Goal: Information Seeking & Learning: Learn about a topic

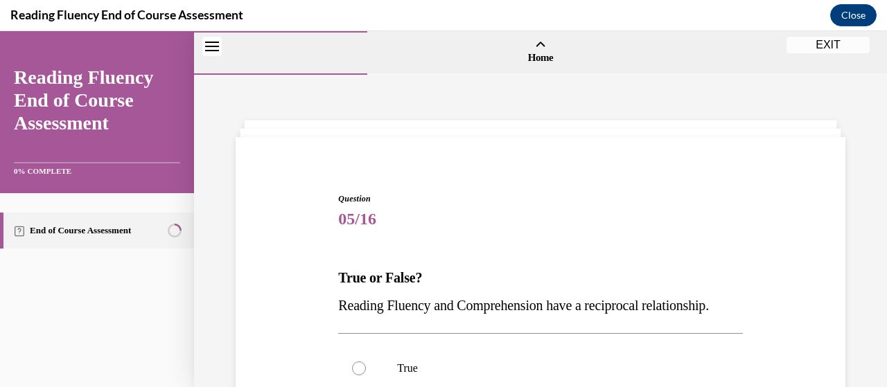
scroll to position [97, 0]
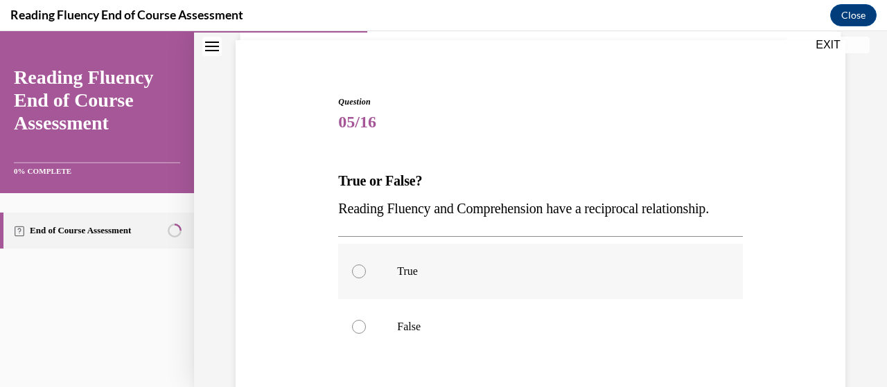
click at [386, 299] on label "True" at bounding box center [540, 271] width 404 height 55
click at [366, 278] on input "True" at bounding box center [359, 272] width 14 height 14
radio input "true"
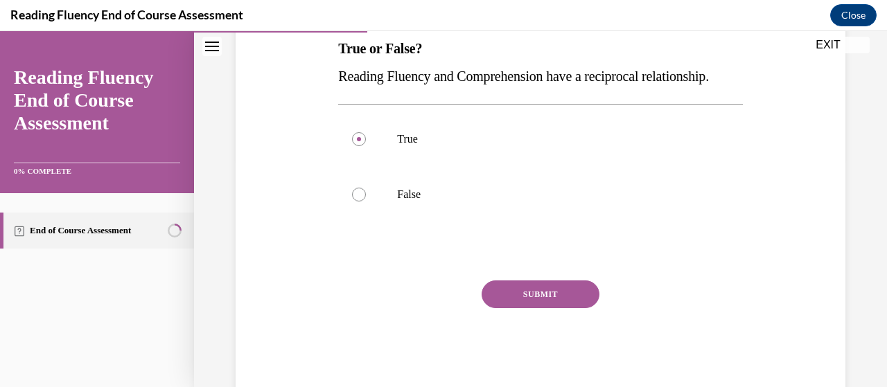
scroll to position [231, 0]
drag, startPoint x: 335, startPoint y: 71, endPoint x: 418, endPoint y: 103, distance: 89.3
click at [418, 103] on div "Question 05/16 True or False? Reading Fluency and Comprehension have a reciproc…" at bounding box center [540, 167] width 411 height 452
copy span "Reading Fluency and Comprehension have a reciprocal relationship."
click at [517, 307] on button "SUBMIT" at bounding box center [540, 293] width 118 height 28
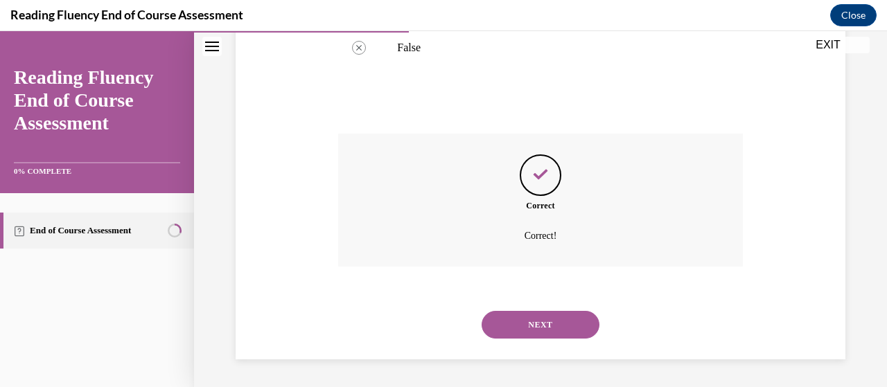
scroll to position [403, 0]
click at [523, 316] on button "NEXT" at bounding box center [540, 325] width 118 height 28
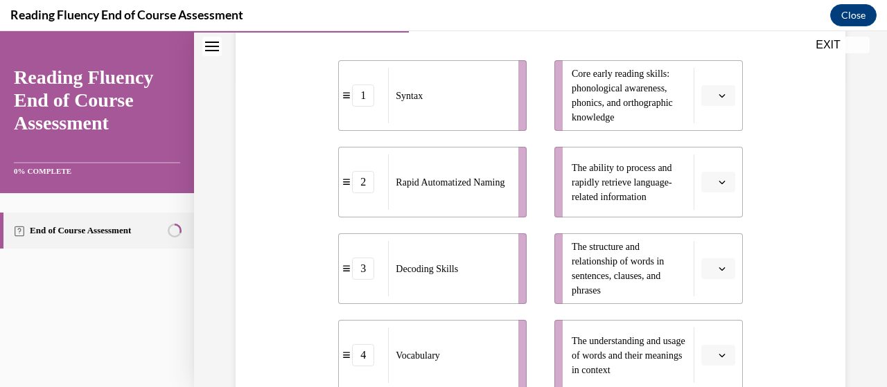
scroll to position [308, 0]
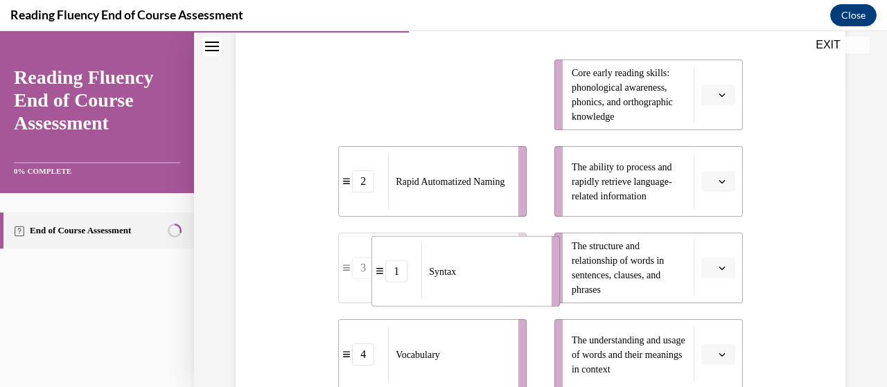
drag, startPoint x: 423, startPoint y: 84, endPoint x: 454, endPoint y: 261, distance: 179.3
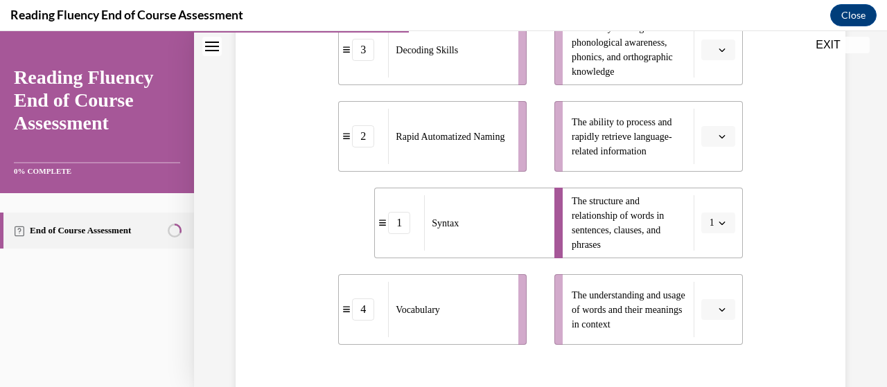
scroll to position [344, 0]
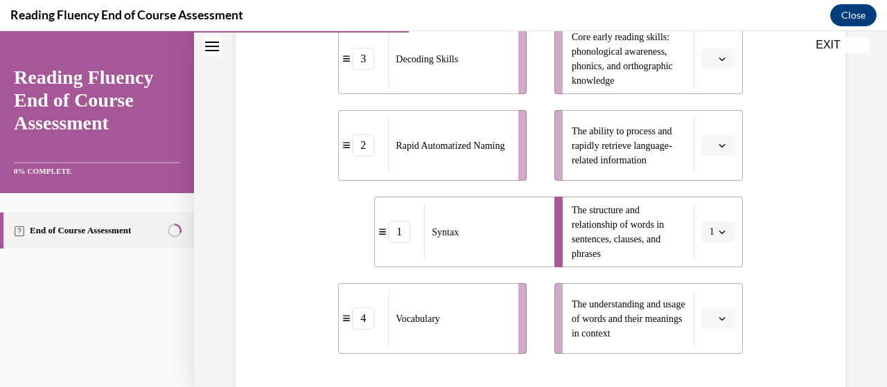
click at [593, 136] on span "The ability to process and rapidly retrieve language-related information" at bounding box center [628, 146] width 115 height 44
click at [463, 146] on span "Rapid Automatized Naming" at bounding box center [449, 146] width 109 height 15
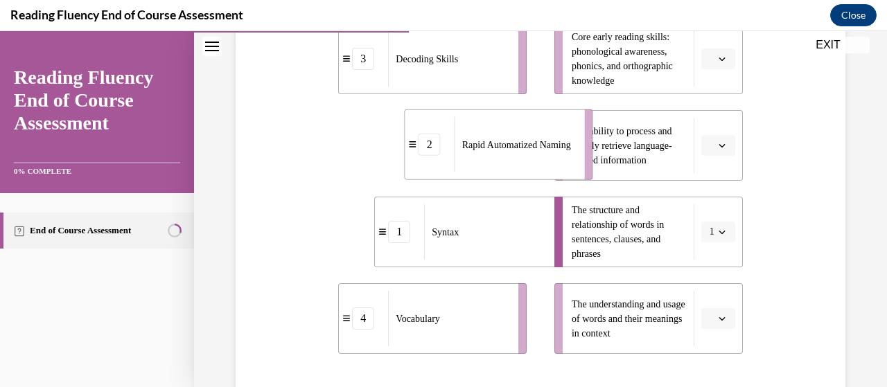
drag, startPoint x: 466, startPoint y: 145, endPoint x: 543, endPoint y: 145, distance: 76.9
click at [543, 145] on span "Rapid Automatized Naming" at bounding box center [516, 144] width 109 height 15
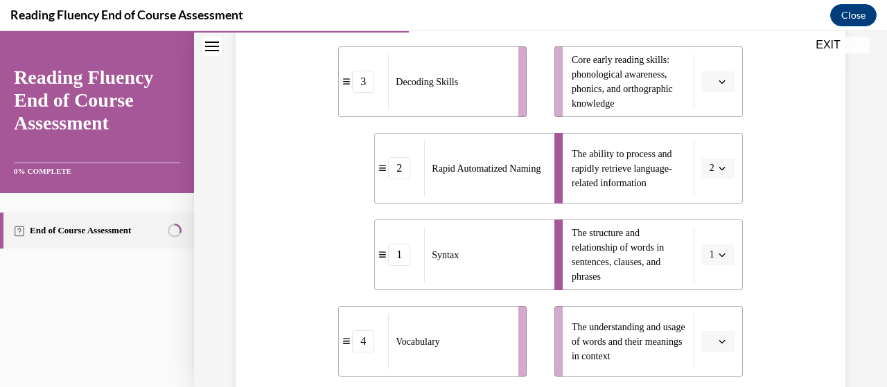
scroll to position [322, 0]
click at [571, 84] on span "Core early reading skills: phonological awareness, phonics, and orthographic kn…" at bounding box center [621, 81] width 101 height 54
click at [458, 93] on div "Decoding Skills" at bounding box center [448, 80] width 121 height 55
click at [586, 80] on span "Core early reading skills: phonological awareness, phonics, and orthographic kn…" at bounding box center [628, 81] width 115 height 58
click at [435, 70] on div "Decoding Skills" at bounding box center [448, 80] width 121 height 55
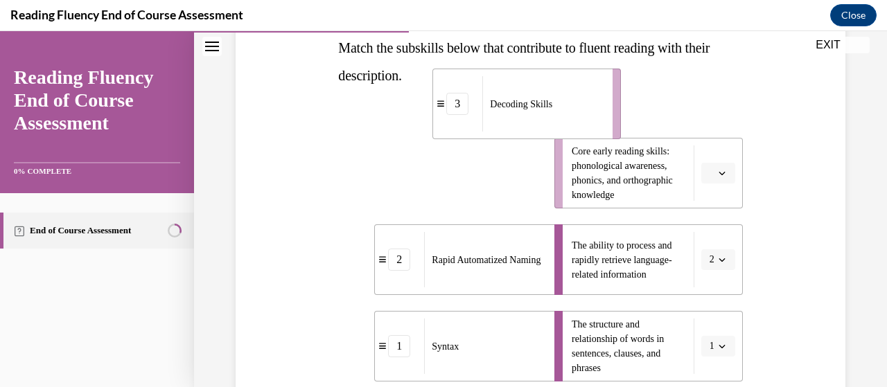
scroll to position [227, 0]
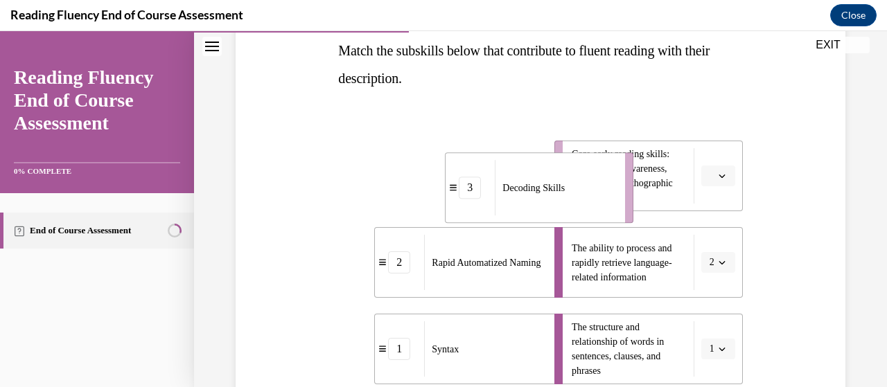
drag, startPoint x: 436, startPoint y: 70, endPoint x: 544, endPoint y: 179, distance: 154.3
click at [544, 179] on div "Decoding Skills" at bounding box center [555, 187] width 121 height 55
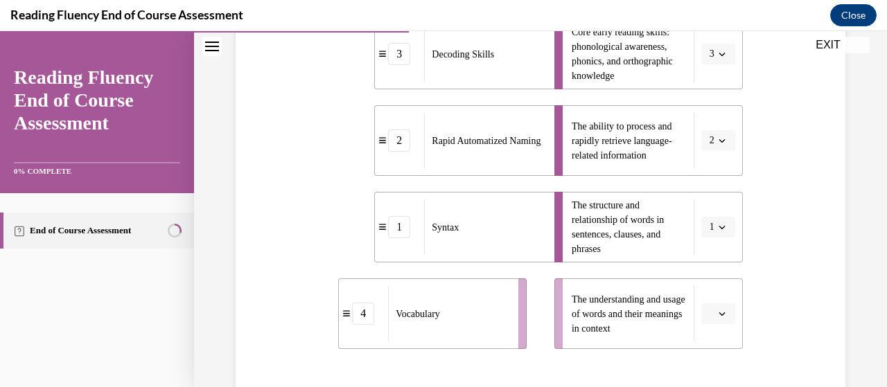
scroll to position [359, 0]
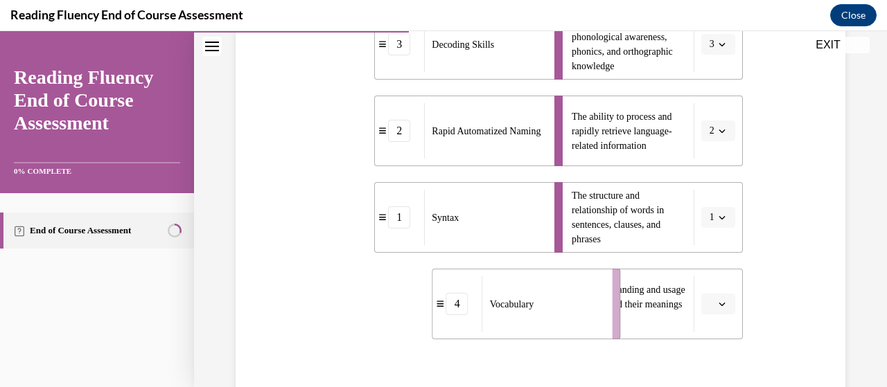
drag, startPoint x: 503, startPoint y: 323, endPoint x: 607, endPoint y: 322, distance: 104.6
click at [607, 322] on li "4 Vocabulary" at bounding box center [526, 304] width 188 height 71
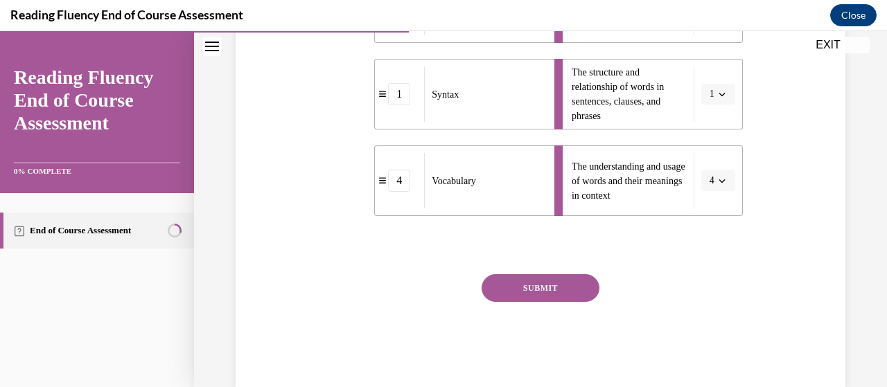
click at [548, 297] on button "SUBMIT" at bounding box center [540, 288] width 118 height 28
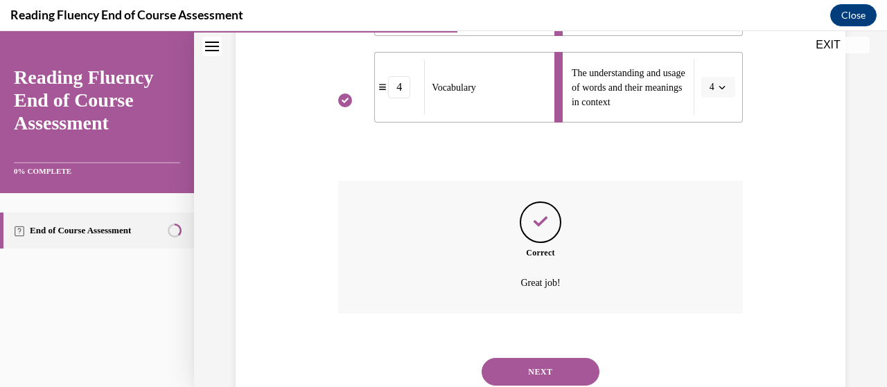
scroll to position [622, 0]
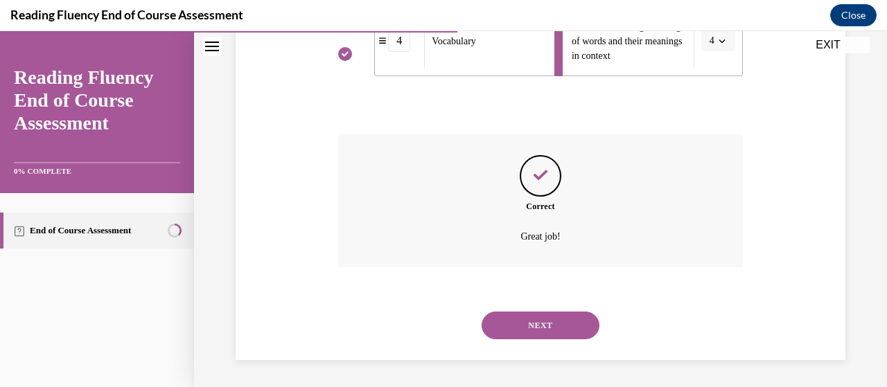
click at [556, 330] on button "NEXT" at bounding box center [540, 326] width 118 height 28
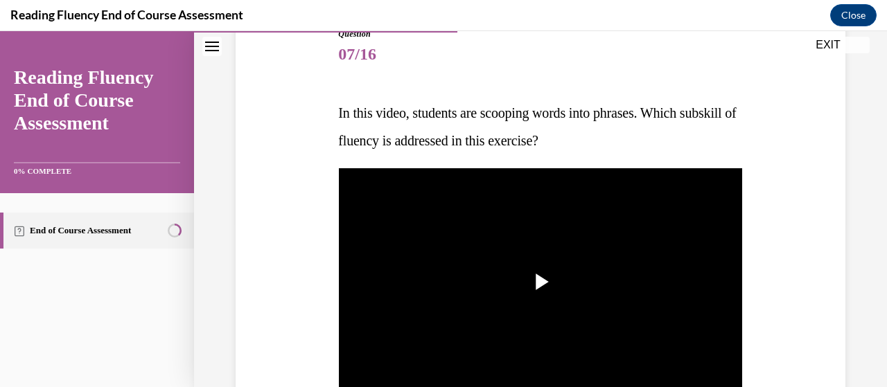
scroll to position [226, 0]
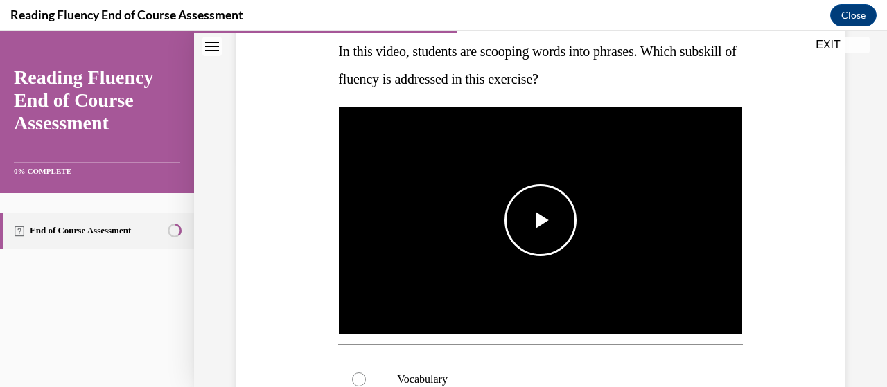
click at [540, 220] on span "Video player" at bounding box center [540, 220] width 0 height 0
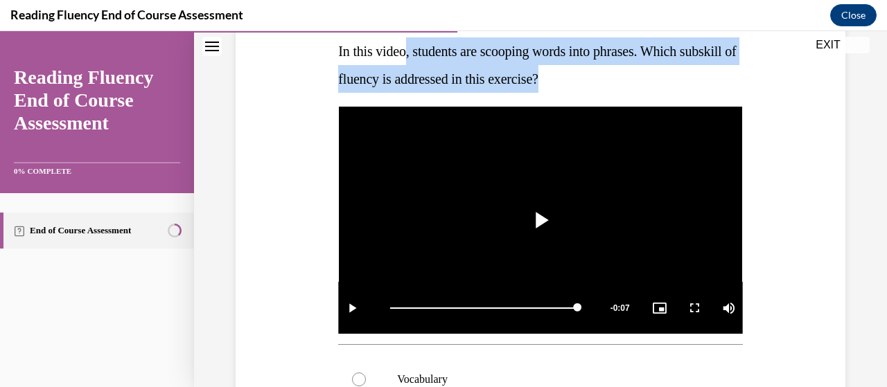
drag, startPoint x: 408, startPoint y: 52, endPoint x: 616, endPoint y: 75, distance: 209.0
click at [616, 75] on span "In this video, students are scooping words into phrases. Which subskill of flue…" at bounding box center [537, 65] width 398 height 43
copy span ", students are scooping words into phrases. Which subskill of fluency is addres…"
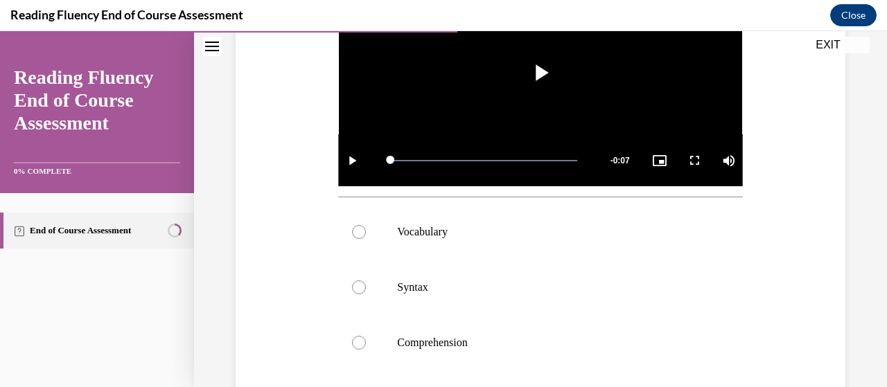
scroll to position [197, 0]
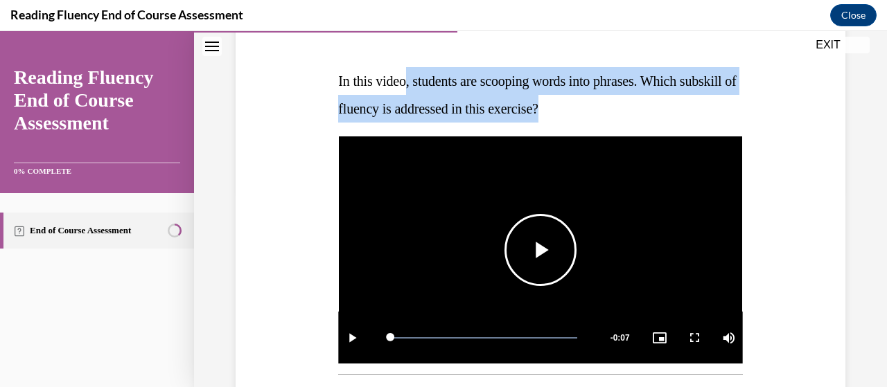
click at [445, 224] on video "Video player" at bounding box center [540, 249] width 404 height 227
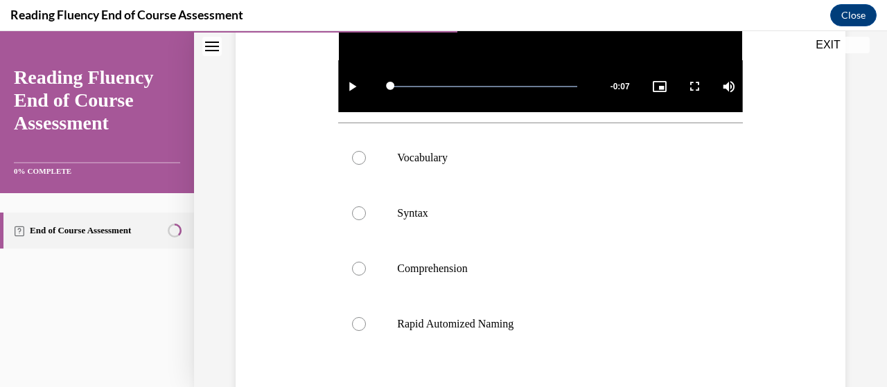
scroll to position [449, 0]
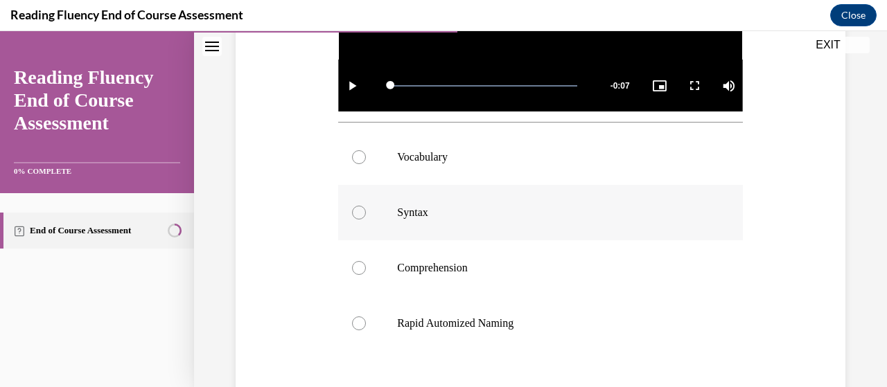
click at [373, 210] on label "Syntax" at bounding box center [540, 212] width 404 height 55
click at [366, 210] on input "Syntax" at bounding box center [359, 213] width 14 height 14
radio input "true"
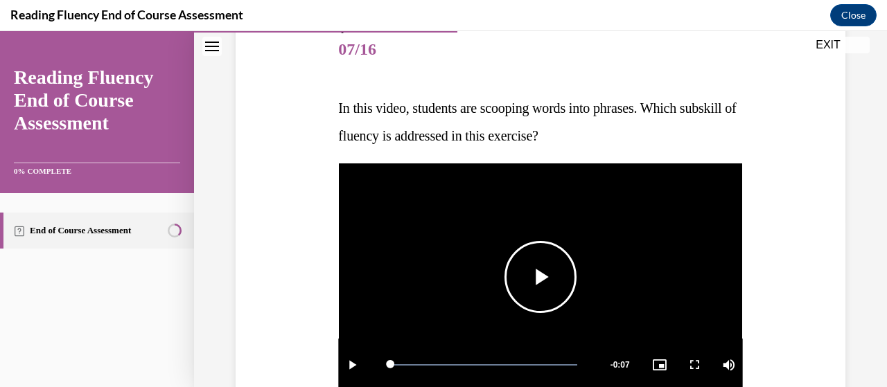
scroll to position [168, 0]
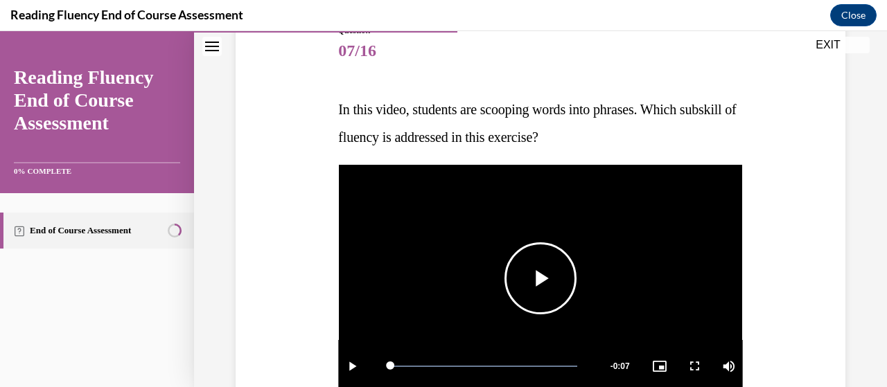
drag, startPoint x: 359, startPoint y: 217, endPoint x: 373, endPoint y: 274, distance: 58.5
click at [373, 274] on video "Video player" at bounding box center [540, 278] width 404 height 227
drag, startPoint x: 394, startPoint y: 252, endPoint x: 422, endPoint y: 199, distance: 60.4
click at [422, 199] on video "Video player" at bounding box center [540, 278] width 404 height 227
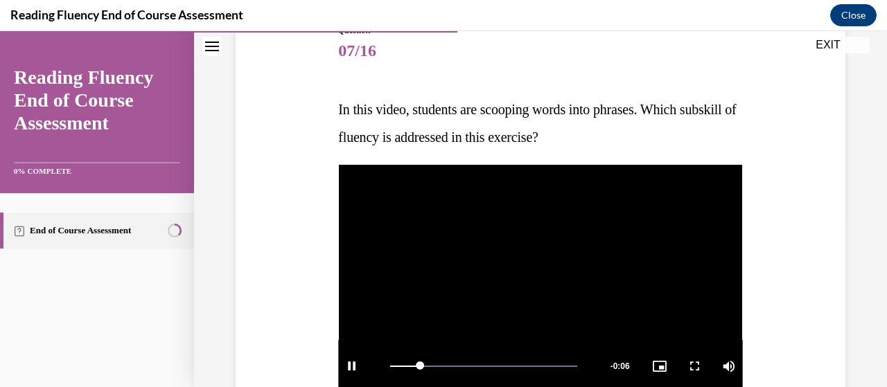
drag, startPoint x: 417, startPoint y: 210, endPoint x: 427, endPoint y: 243, distance: 34.6
click at [427, 243] on video "Video player" at bounding box center [540, 278] width 404 height 227
click at [410, 136] on span "In this video, students are scooping words into phrases. Which subskill of flue…" at bounding box center [537, 123] width 398 height 43
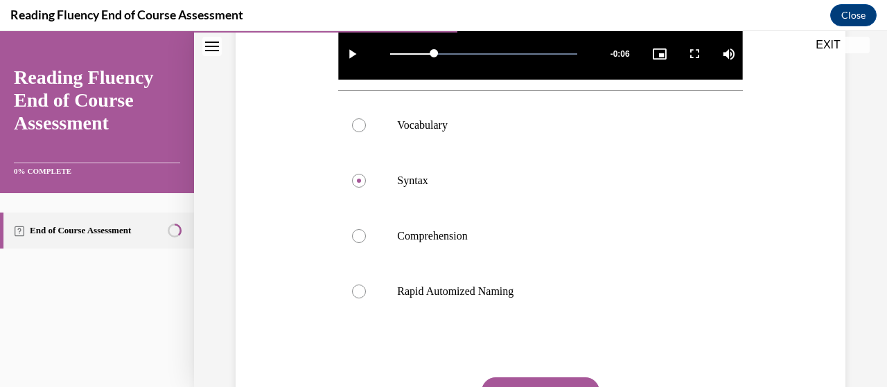
scroll to position [481, 0]
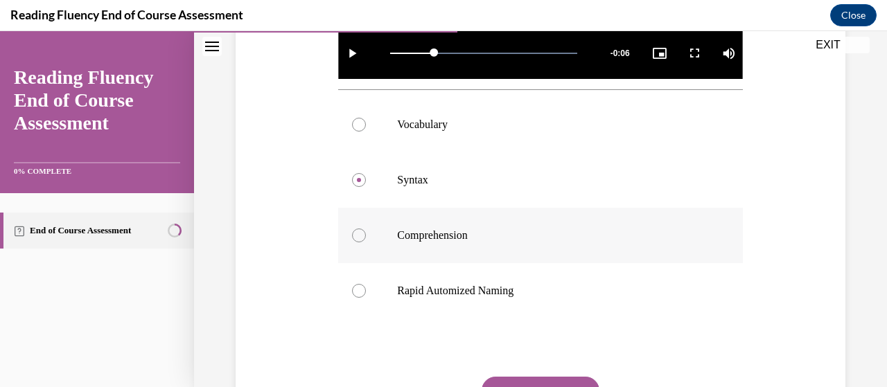
click at [366, 235] on label "Comprehension" at bounding box center [540, 235] width 404 height 55
click at [366, 235] on input "Comprehension" at bounding box center [359, 236] width 14 height 14
radio input "true"
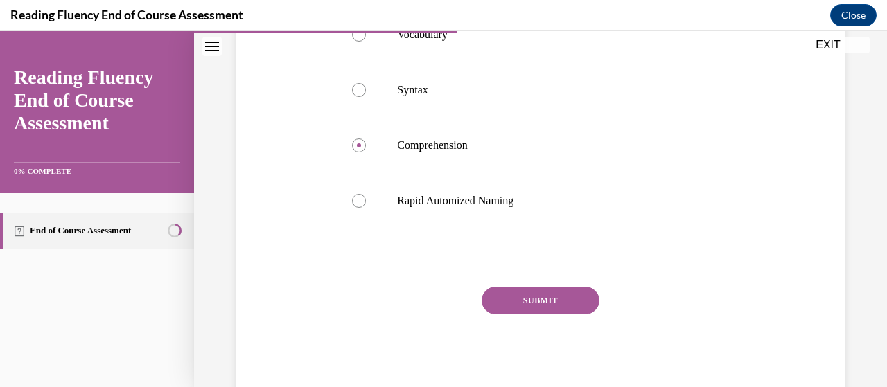
click at [523, 290] on button "SUBMIT" at bounding box center [540, 301] width 118 height 28
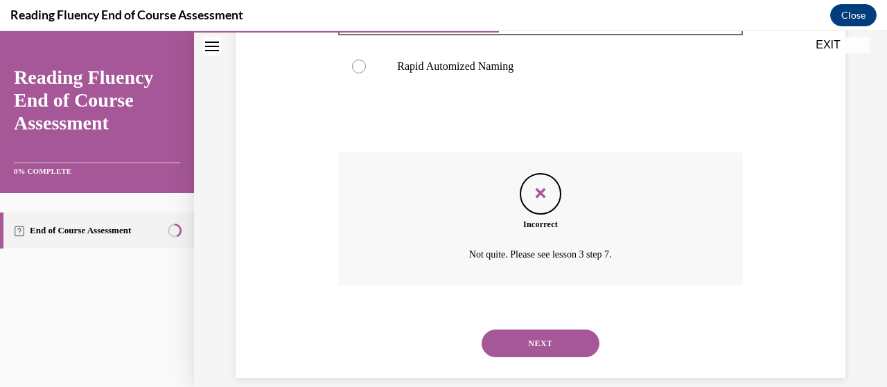
scroll to position [720, 0]
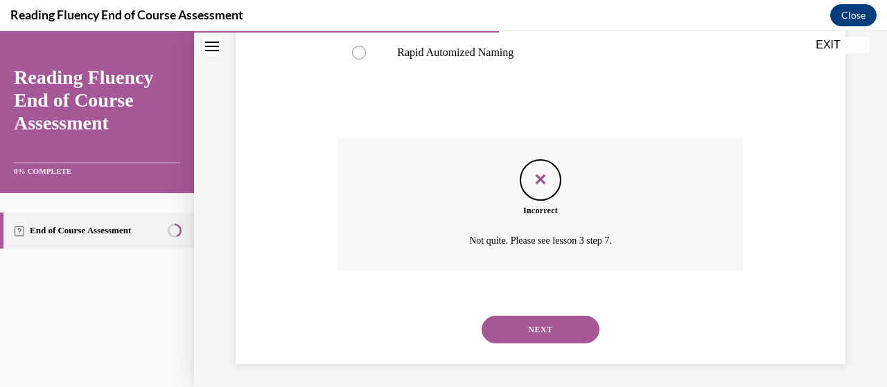
click at [536, 321] on button "NEXT" at bounding box center [540, 330] width 118 height 28
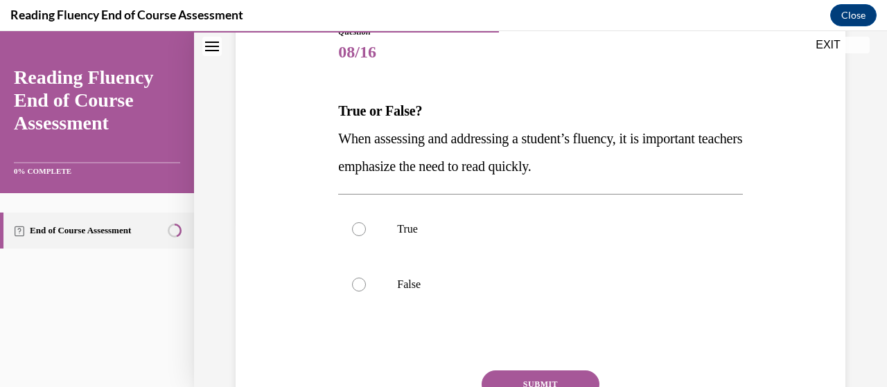
scroll to position [168, 0]
drag, startPoint x: 335, startPoint y: 136, endPoint x: 641, endPoint y: 164, distance: 307.4
click at [641, 164] on div "Question 08/16 True or False? When assessing and addressing a student’s fluency…" at bounding box center [540, 243] width 411 height 479
click at [399, 279] on p "False" at bounding box center [552, 284] width 310 height 14
click at [366, 279] on input "False" at bounding box center [359, 284] width 14 height 14
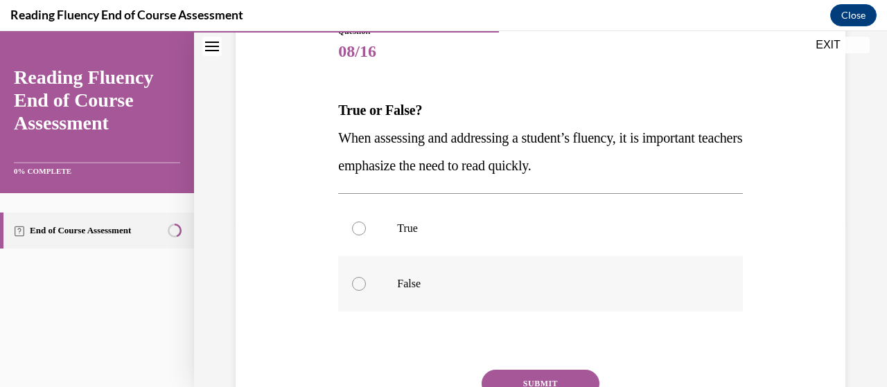
radio input "true"
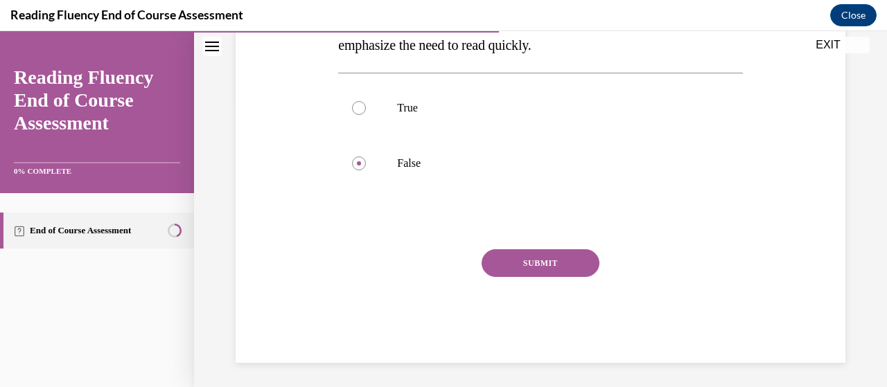
click at [531, 269] on button "SUBMIT" at bounding box center [540, 263] width 118 height 28
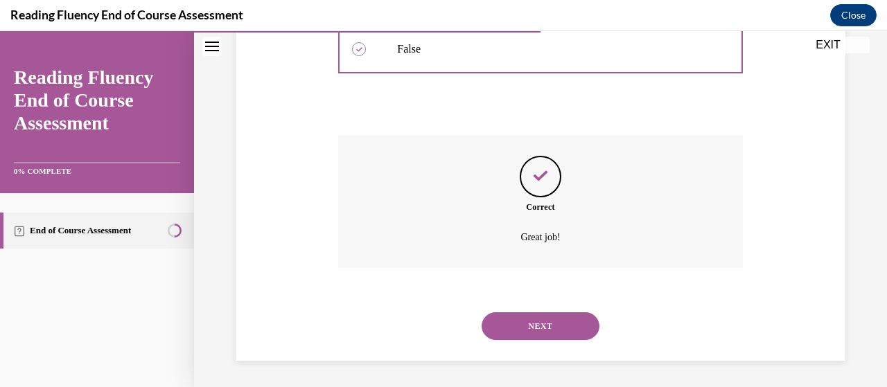
scroll to position [403, 0]
click at [528, 325] on button "NEXT" at bounding box center [540, 326] width 118 height 28
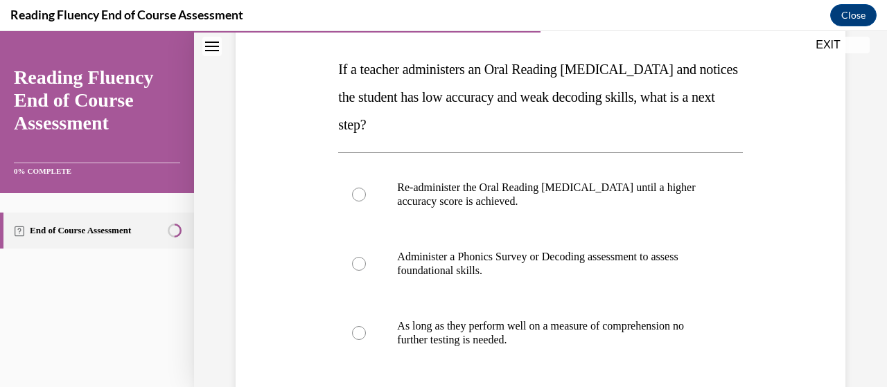
scroll to position [222, 0]
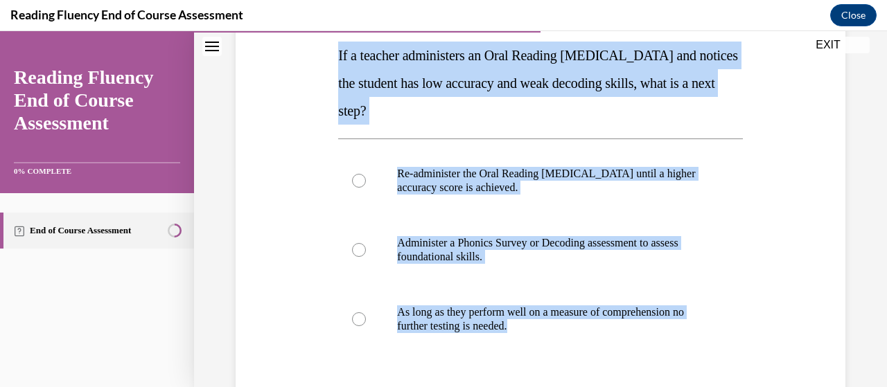
drag, startPoint x: 330, startPoint y: 54, endPoint x: 551, endPoint y: 365, distance: 381.9
click at [551, 365] on div "Question 09/16 If a teacher administers an Oral Reading Fluency assessment and …" at bounding box center [540, 227] width 616 height 597
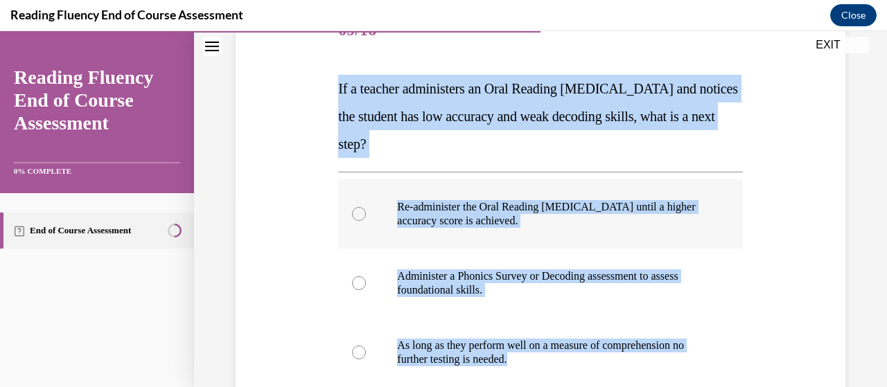
scroll to position [188, 0]
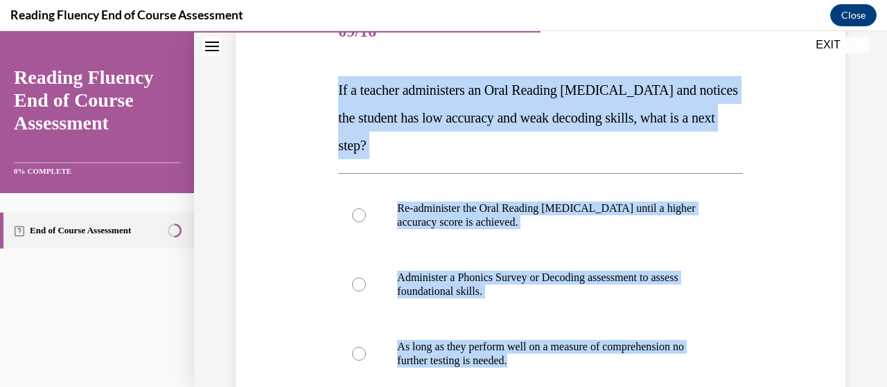
click at [451, 170] on div "Question 09/16 If a teacher administers an Oral Reading Fluency assessment and …" at bounding box center [540, 282] width 404 height 555
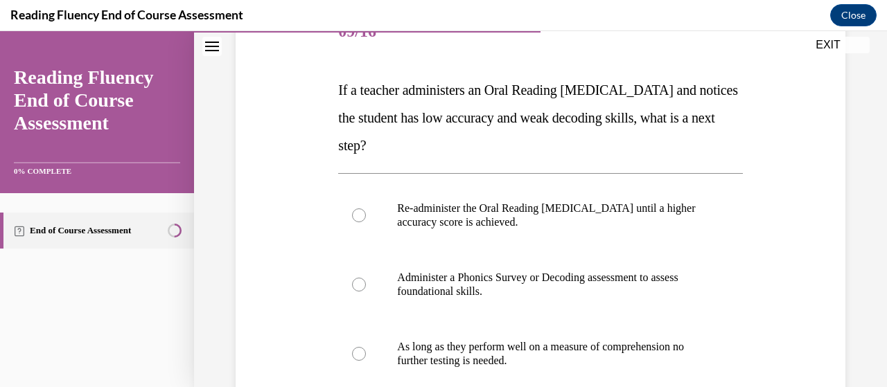
drag, startPoint x: 332, startPoint y: 85, endPoint x: 465, endPoint y: 146, distance: 146.3
click at [465, 146] on div "Question 09/16 If a teacher administers an Oral Reading Fluency assessment and …" at bounding box center [540, 261] width 616 height 597
click at [392, 113] on span "If a teacher administers an Oral Reading Fluency assessment and notices the stu…" at bounding box center [537, 117] width 399 height 71
click at [446, 132] on p "If a teacher administers an Oral Reading Fluency assessment and notices the stu…" at bounding box center [540, 117] width 404 height 83
drag, startPoint x: 467, startPoint y: 146, endPoint x: 319, endPoint y: 88, distance: 158.6
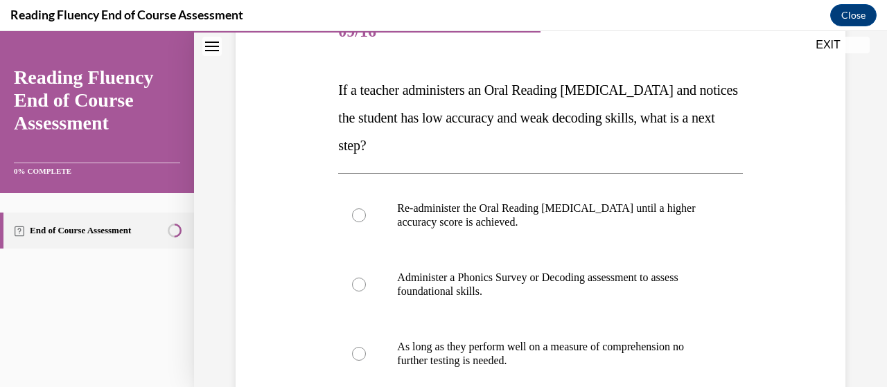
click at [319, 88] on div "Question 09/16 If a teacher administers an Oral Reading Fluency assessment and …" at bounding box center [540, 261] width 616 height 597
copy span "If a teacher administers an Oral Reading Fluency assessment and notices the stu…"
click at [380, 251] on label "Administer a Phonics Survey or Decoding assessment to assess foundational skill…" at bounding box center [540, 284] width 404 height 69
click at [366, 278] on input "Administer a Phonics Survey or Decoding assessment to assess foundational skill…" at bounding box center [359, 285] width 14 height 14
radio input "true"
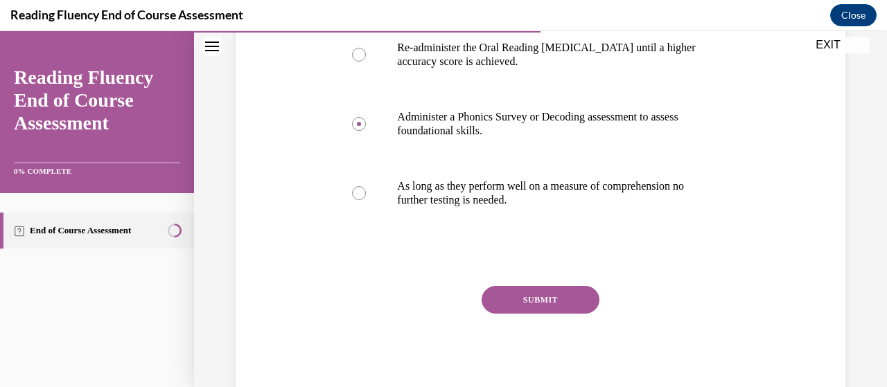
click at [515, 293] on button "SUBMIT" at bounding box center [540, 300] width 118 height 28
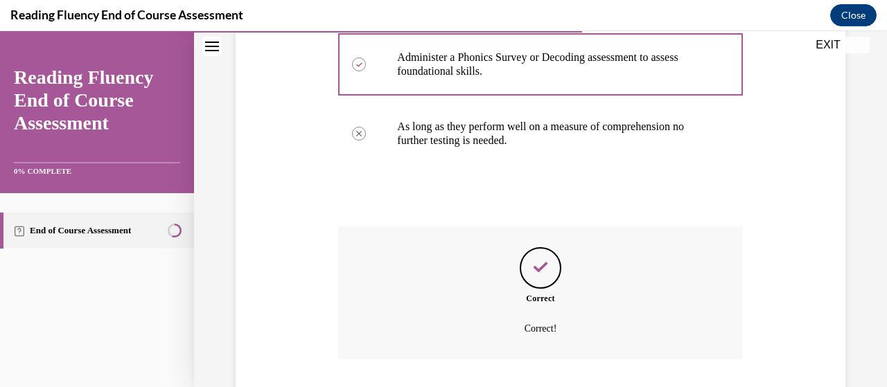
scroll to position [500, 0]
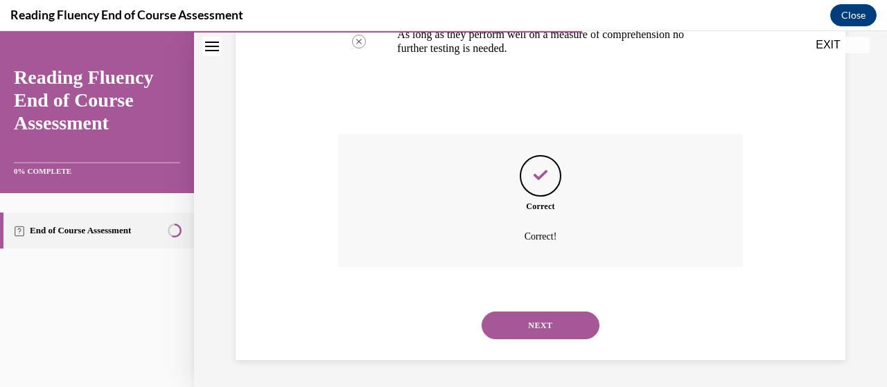
click at [531, 333] on button "NEXT" at bounding box center [540, 326] width 118 height 28
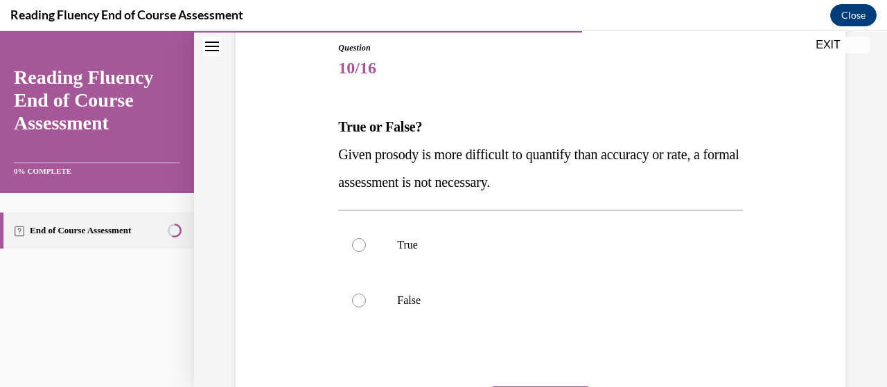
scroll to position [152, 0]
drag, startPoint x: 323, startPoint y: 150, endPoint x: 598, endPoint y: 174, distance: 276.0
click at [598, 174] on div "Question 10/16 True or False? Given prosody is more difficult to quantify than …" at bounding box center [540, 249] width 616 height 500
copy span "Given prosody is more difficult to quantify than accuracy or rate, a formal ass…"
click at [305, 133] on div "Question 10/16 True or False? Given prosody is more difficult to quantify than …" at bounding box center [540, 249] width 616 height 500
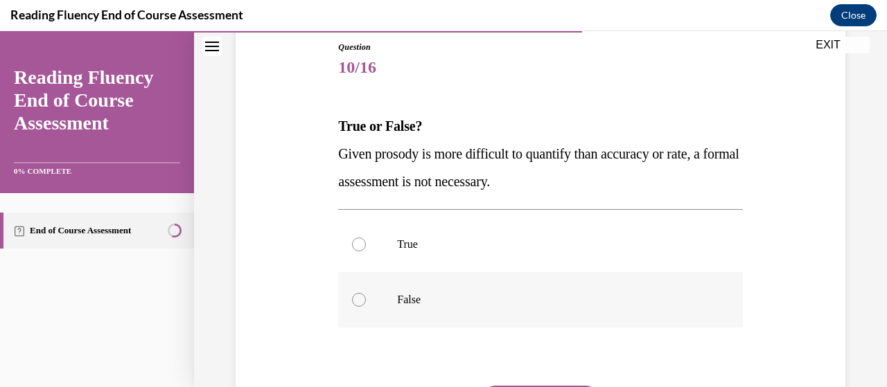
click at [392, 301] on label "False" at bounding box center [540, 299] width 404 height 55
click at [366, 301] on input "False" at bounding box center [359, 300] width 14 height 14
radio input "true"
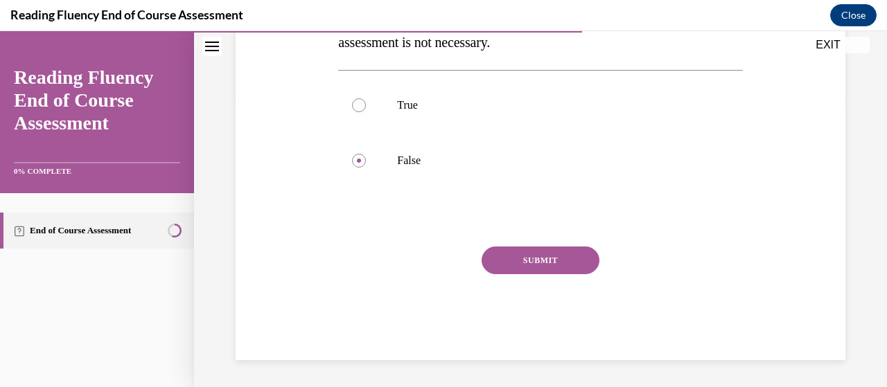
click at [492, 253] on button "SUBMIT" at bounding box center [540, 261] width 118 height 28
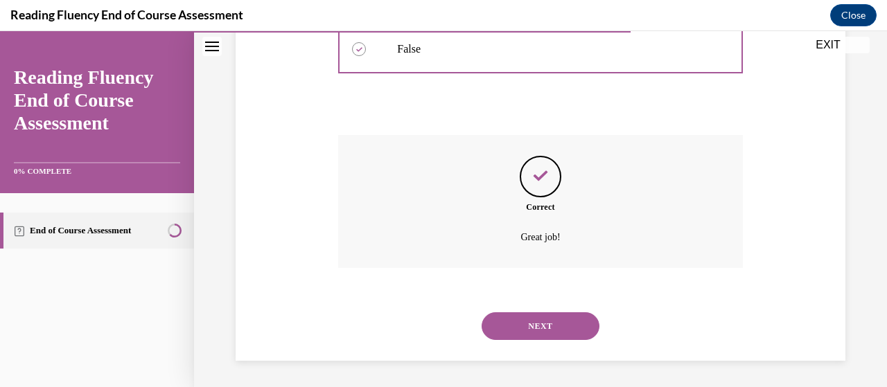
scroll to position [403, 0]
click at [533, 332] on button "NEXT" at bounding box center [540, 326] width 118 height 28
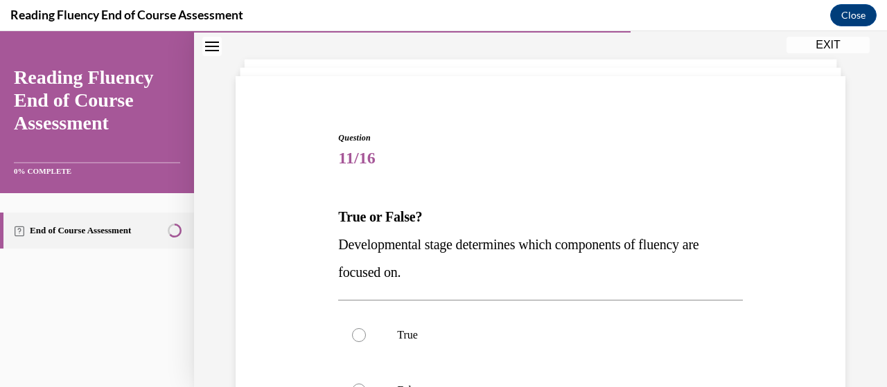
scroll to position [63, 0]
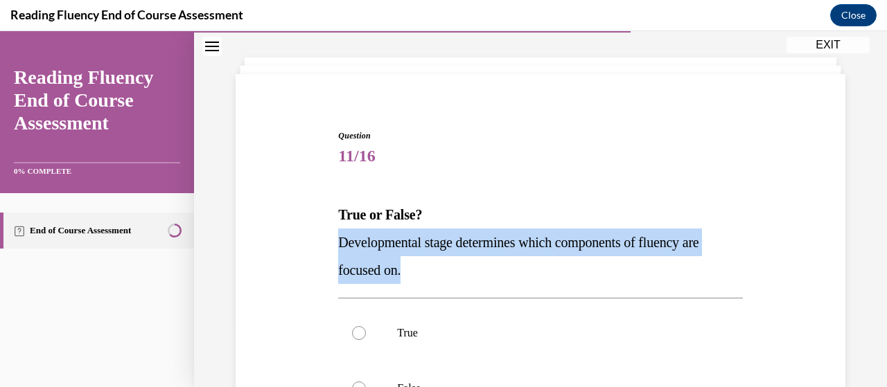
drag, startPoint x: 330, startPoint y: 242, endPoint x: 426, endPoint y: 276, distance: 101.9
click at [426, 276] on div "Question 11/16 True or False? Developmental stage determines which components o…" at bounding box center [540, 338] width 616 height 500
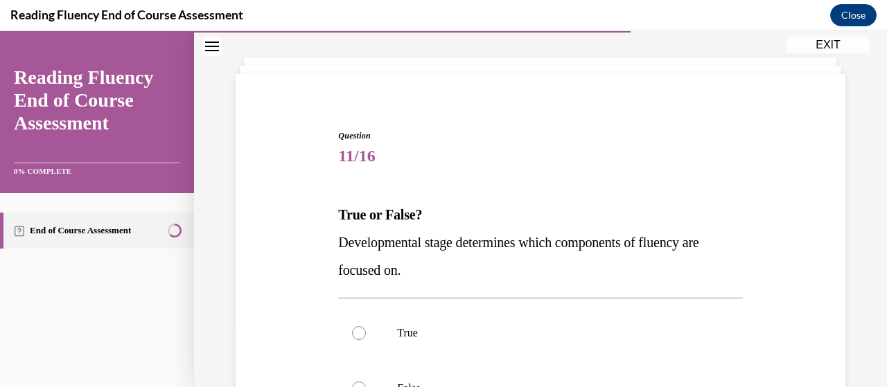
click at [338, 209] on strong "True or False?" at bounding box center [380, 214] width 84 height 15
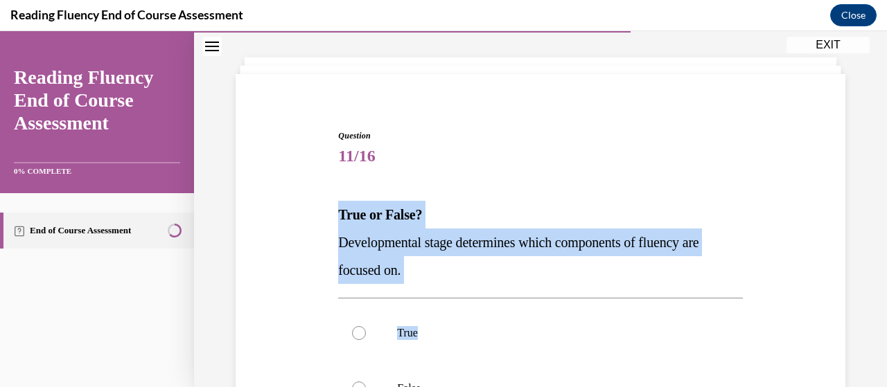
drag, startPoint x: 330, startPoint y: 211, endPoint x: 450, endPoint y: 294, distance: 145.8
click at [452, 297] on div "Question 11/16 True or False? Developmental stage determines which components o…" at bounding box center [540, 338] width 616 height 500
click at [439, 269] on p "Developmental stage determines which components of fluency are focused on." at bounding box center [540, 256] width 404 height 55
drag, startPoint x: 321, startPoint y: 206, endPoint x: 417, endPoint y: 265, distance: 112.3
click at [417, 265] on div "Question 11/16 True or False? Developmental stage determines which components o…" at bounding box center [540, 338] width 616 height 500
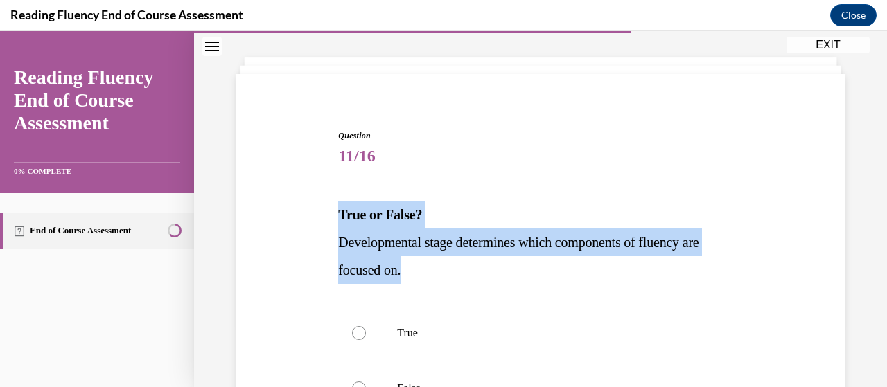
copy div "True or False? Developmental stage determines which components of fluency are f…"
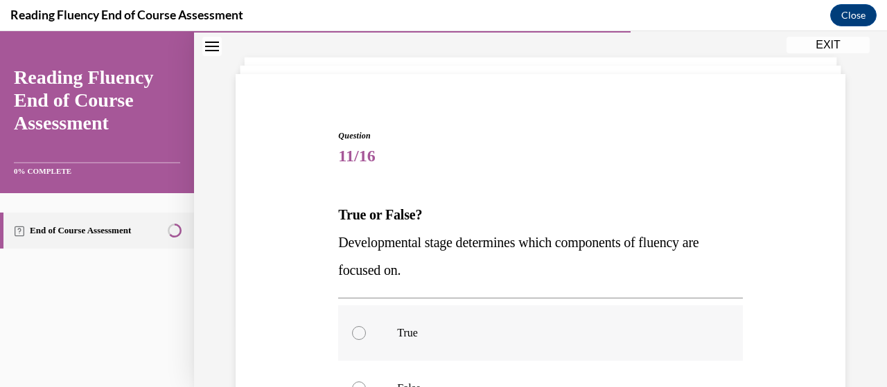
click at [373, 320] on label "True" at bounding box center [540, 332] width 404 height 55
click at [366, 326] on input "True" at bounding box center [359, 333] width 14 height 14
radio input "true"
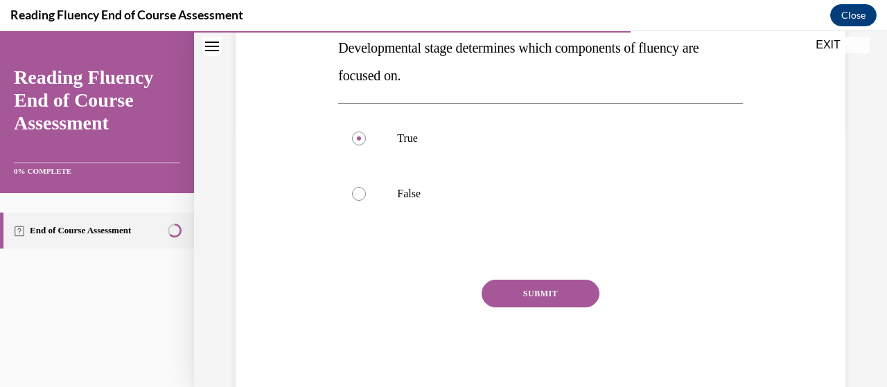
click at [481, 299] on button "SUBMIT" at bounding box center [540, 294] width 118 height 28
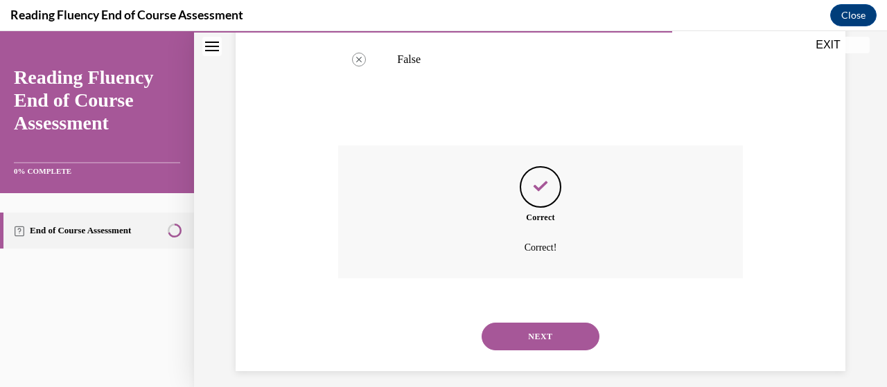
scroll to position [403, 0]
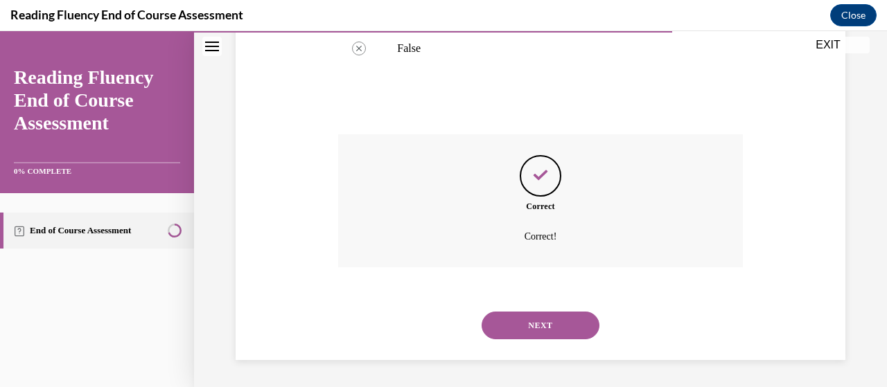
click at [522, 329] on button "NEXT" at bounding box center [540, 326] width 118 height 28
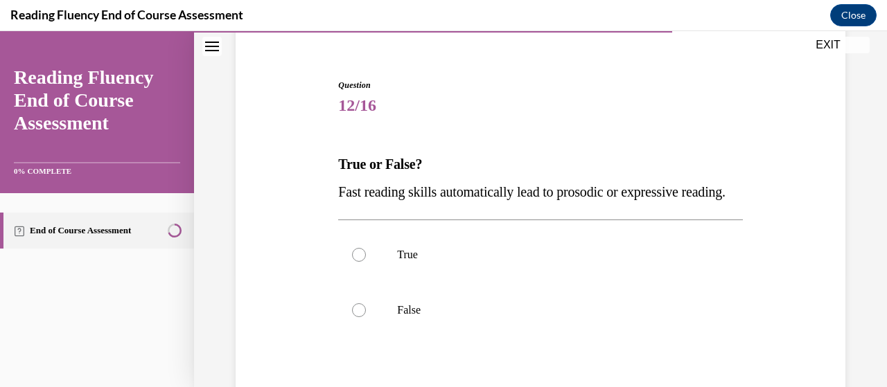
scroll to position [116, 0]
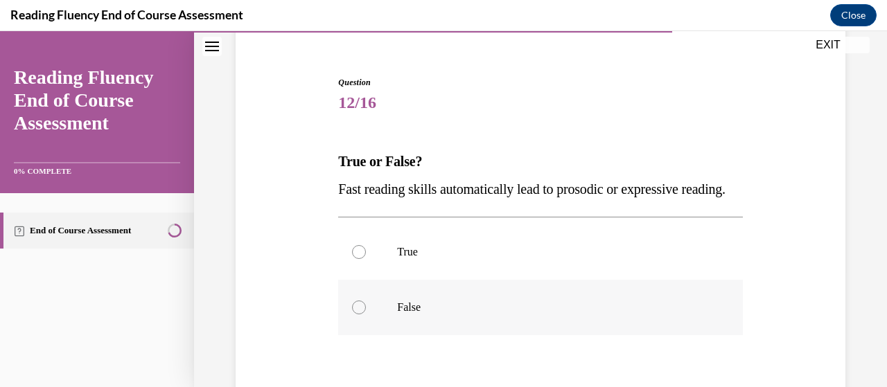
click at [355, 314] on div at bounding box center [359, 308] width 14 height 14
click at [355, 314] on input "False" at bounding box center [359, 308] width 14 height 14
radio input "true"
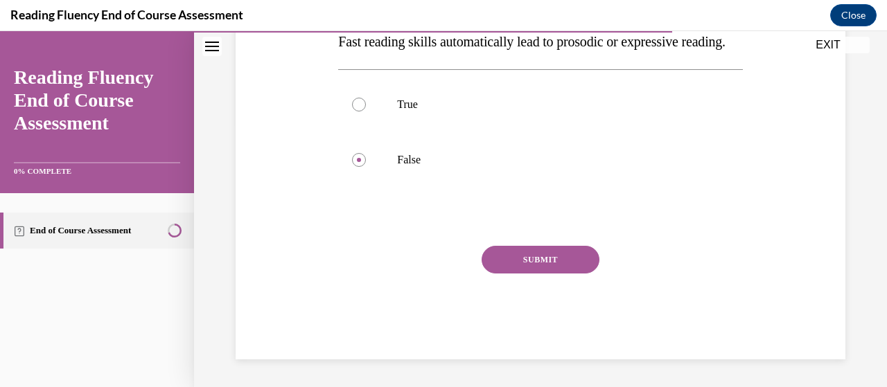
click at [533, 266] on button "SUBMIT" at bounding box center [540, 260] width 118 height 28
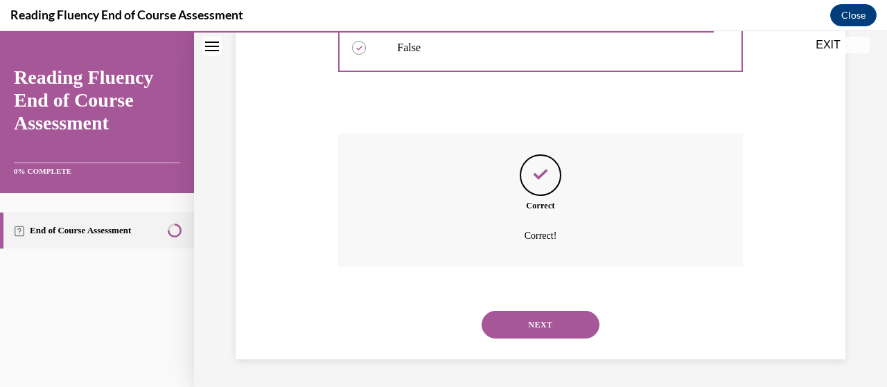
scroll to position [403, 0]
click at [529, 319] on button "NEXT" at bounding box center [540, 325] width 118 height 28
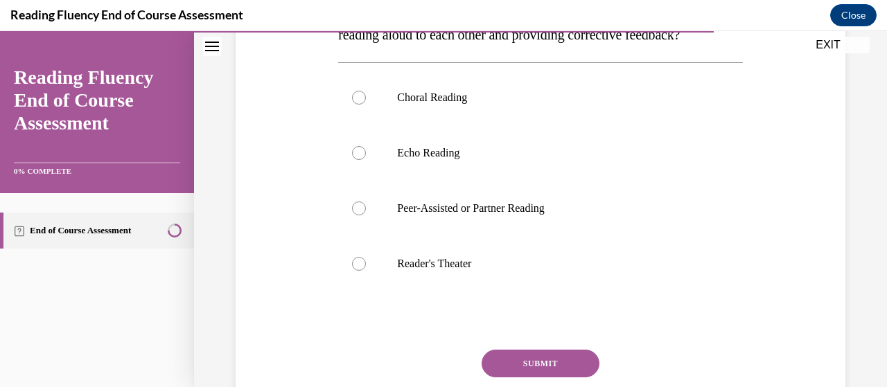
scroll to position [272, 0]
click at [382, 235] on label "Peer-Assisted or Partner Reading" at bounding box center [540, 207] width 404 height 55
click at [366, 215] on input "Peer-Assisted or Partner Reading" at bounding box center [359, 208] width 14 height 14
radio input "true"
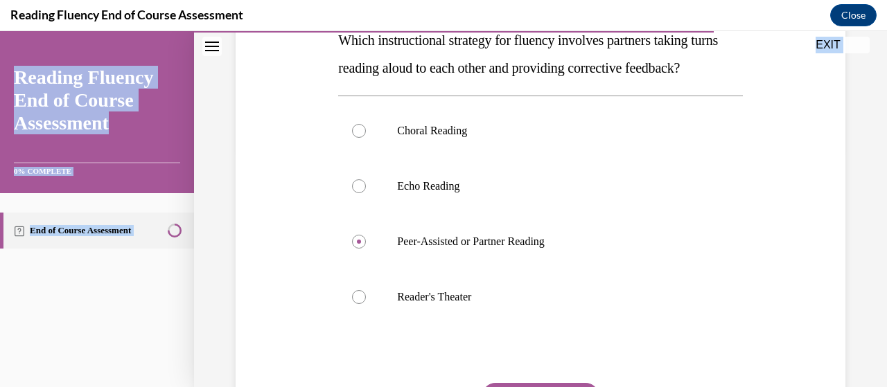
scroll to position [402, 0]
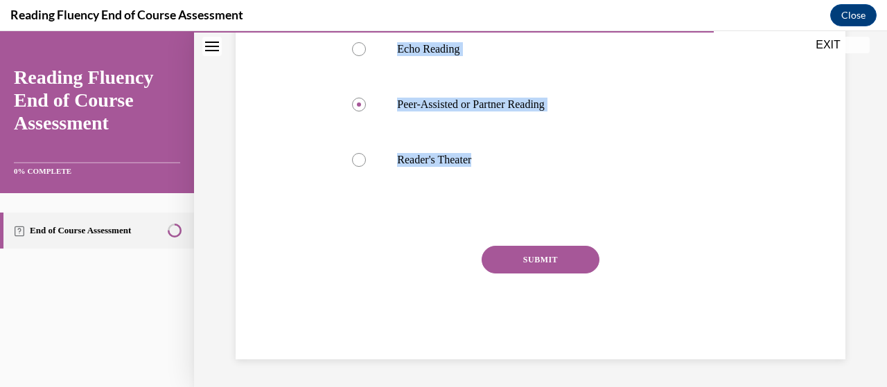
drag, startPoint x: 330, startPoint y: 136, endPoint x: 475, endPoint y: 190, distance: 154.8
click at [475, 190] on div "Question 13/16 Which instructional strategy for fluency involves partners takin…" at bounding box center [540, 67] width 616 height 583
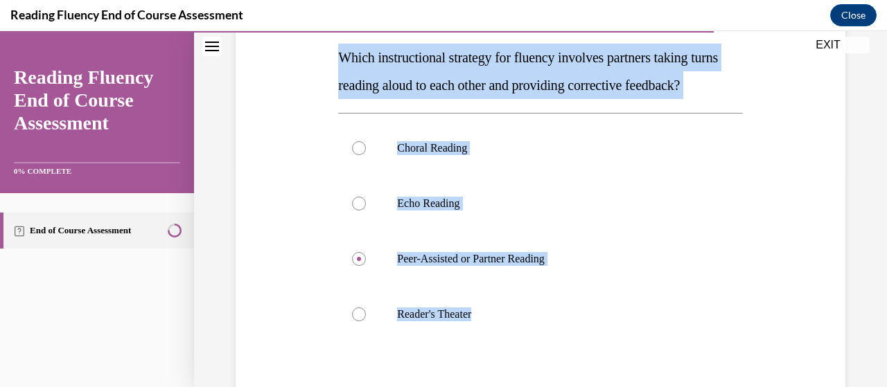
scroll to position [217, 0]
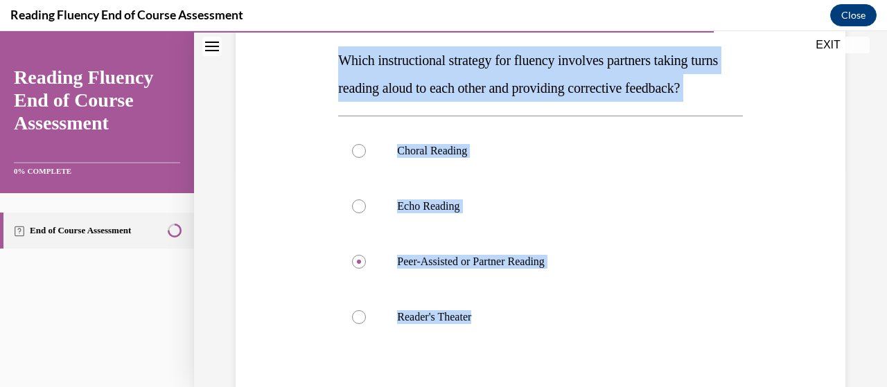
copy div "Which instructional strategy for fluency involves partners taking turns reading…"
click at [497, 214] on label "Echo Reading" at bounding box center [540, 206] width 404 height 55
click at [366, 213] on input "Echo Reading" at bounding box center [359, 206] width 14 height 14
radio input "true"
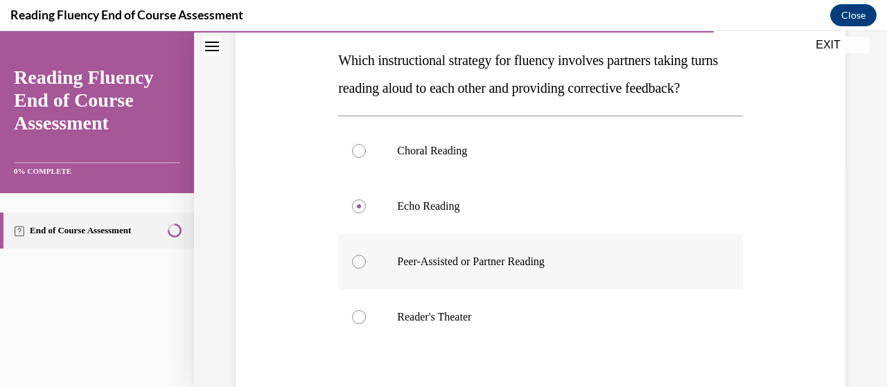
click at [432, 279] on label "Peer-Assisted or Partner Reading" at bounding box center [540, 261] width 404 height 55
click at [366, 269] on input "Peer-Assisted or Partner Reading" at bounding box center [359, 262] width 14 height 14
radio input "true"
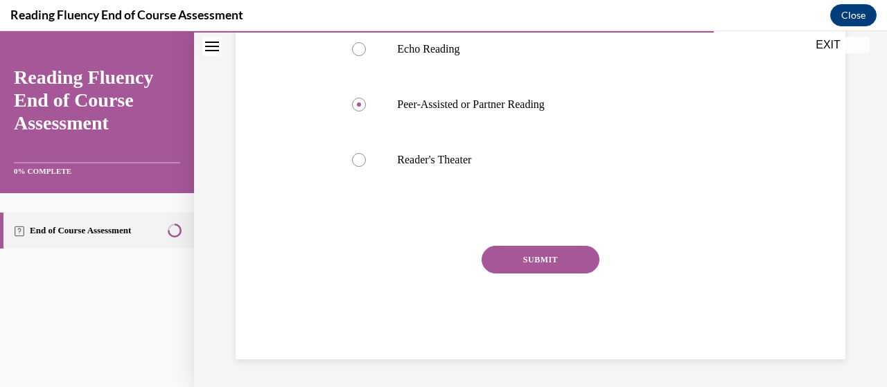
click at [514, 257] on button "SUBMIT" at bounding box center [540, 260] width 118 height 28
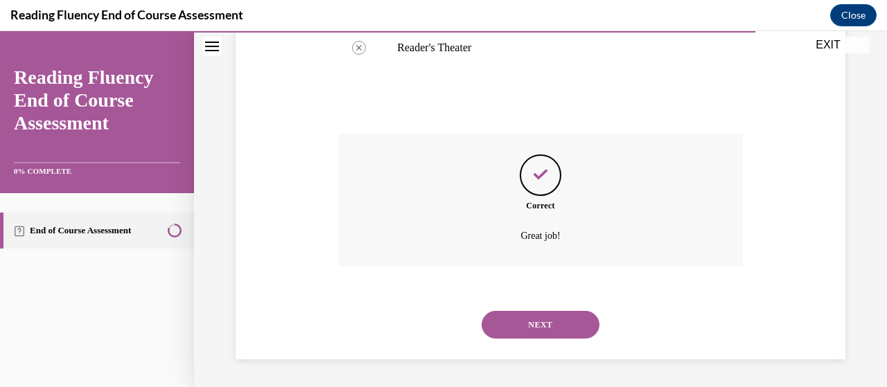
scroll to position [514, 0]
click at [513, 320] on button "NEXT" at bounding box center [540, 325] width 118 height 28
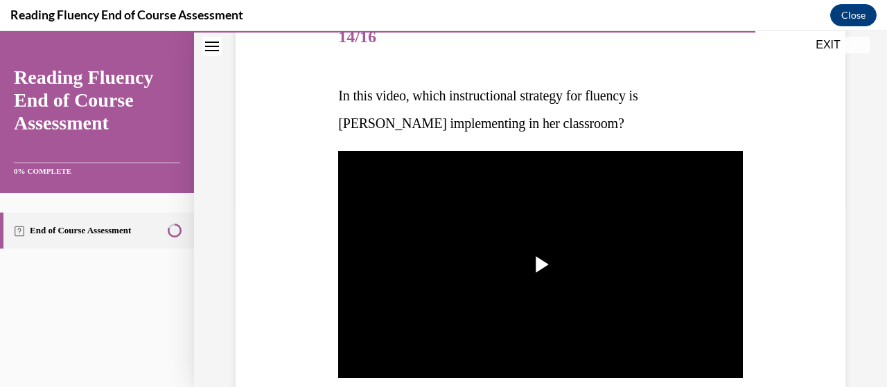
scroll to position [183, 0]
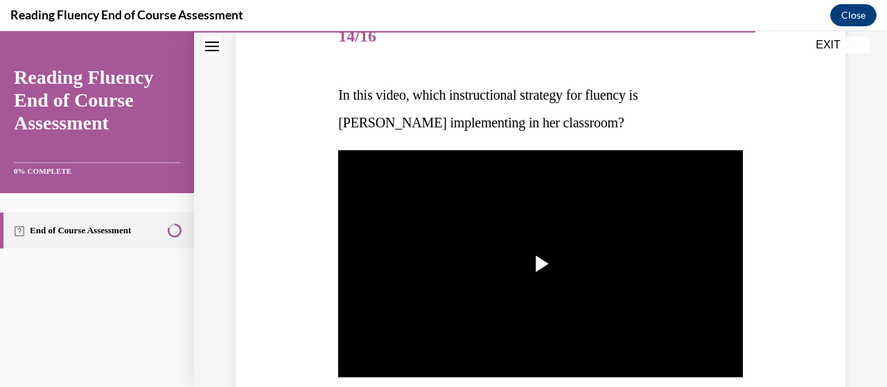
click at [443, 262] on img "Video player" at bounding box center [540, 263] width 404 height 227
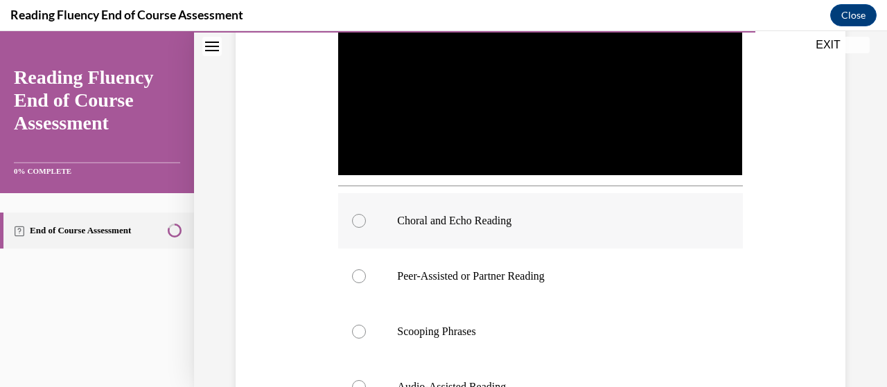
scroll to position [384, 0]
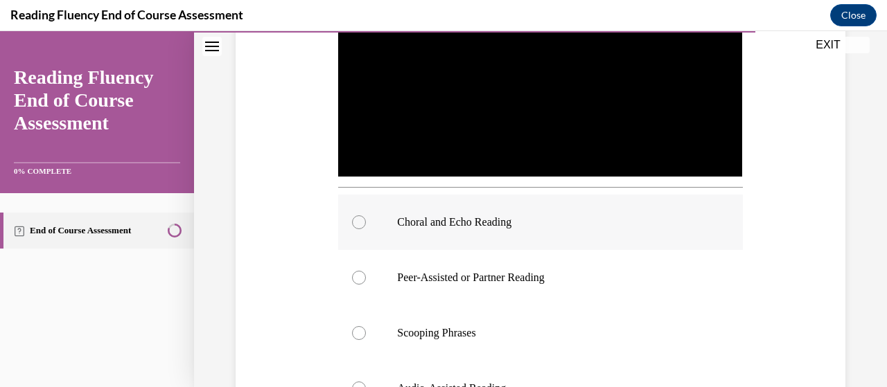
click at [407, 235] on label "Choral and Echo Reading" at bounding box center [540, 222] width 404 height 55
click at [366, 229] on input "Choral and Echo Reading" at bounding box center [359, 222] width 14 height 14
radio input "true"
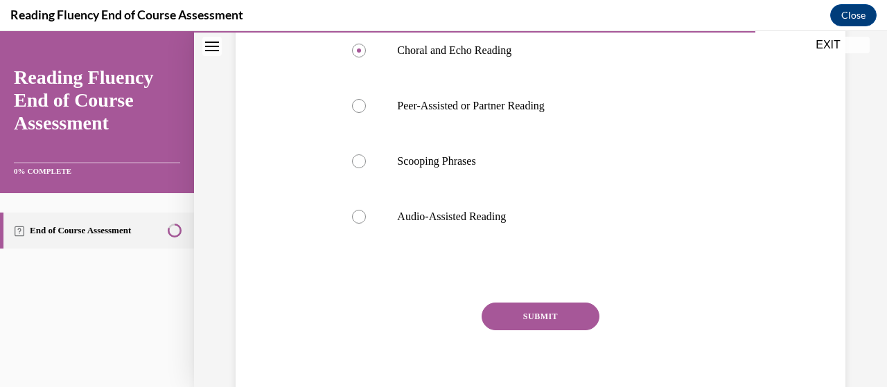
scroll to position [556, 0]
click at [516, 310] on button "SUBMIT" at bounding box center [540, 316] width 118 height 28
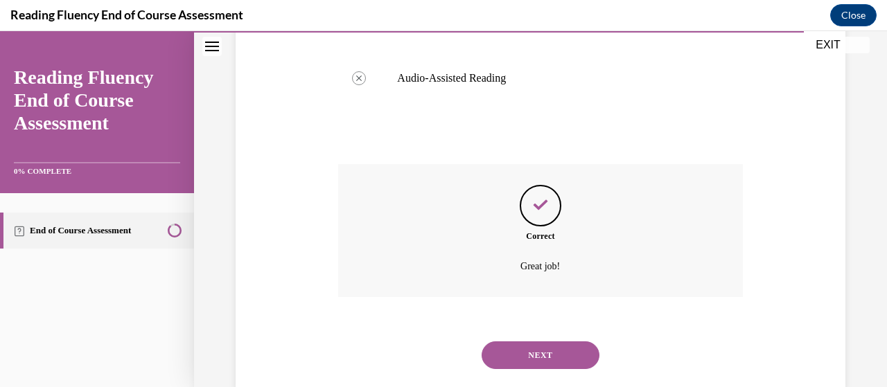
scroll to position [720, 0]
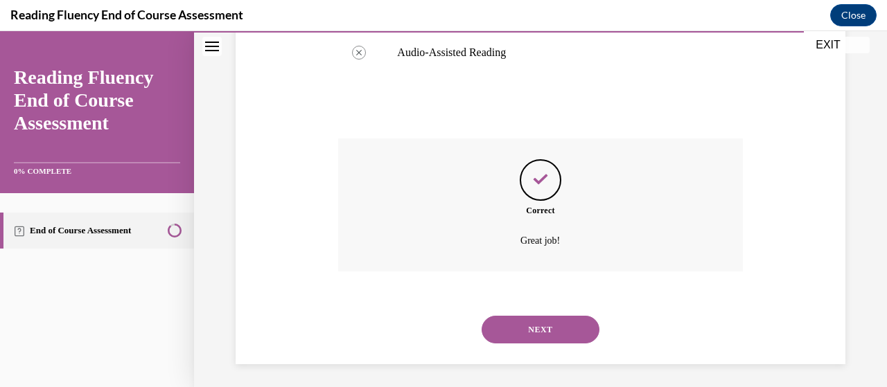
click at [519, 319] on button "NEXT" at bounding box center [540, 330] width 118 height 28
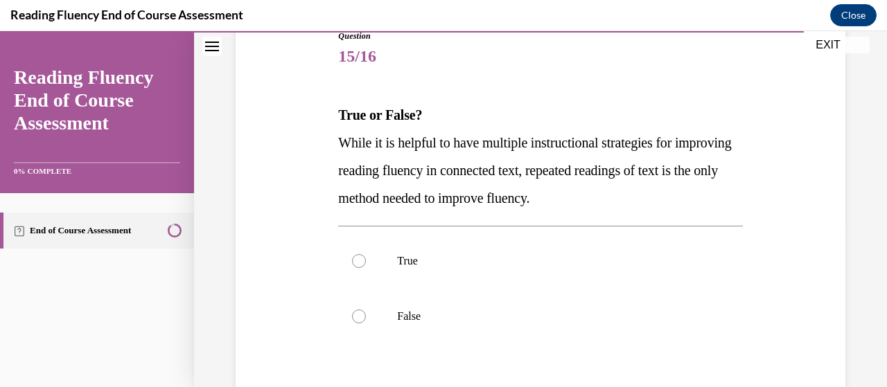
scroll to position [165, 0]
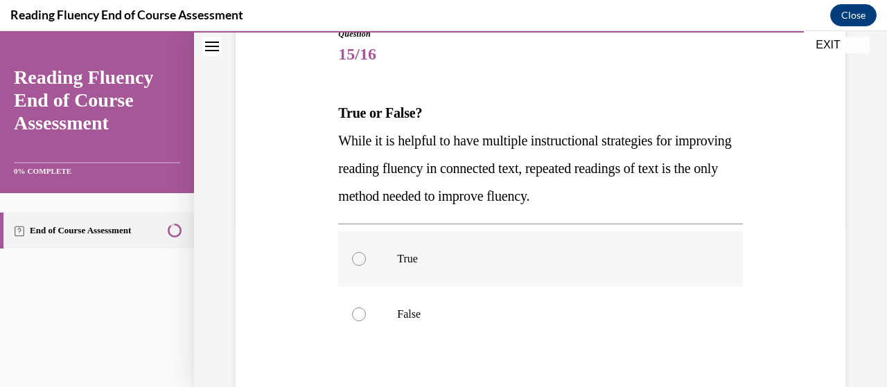
click at [377, 281] on label "True" at bounding box center [540, 258] width 404 height 55
click at [366, 266] on input "True" at bounding box center [359, 259] width 14 height 14
radio input "true"
click at [377, 301] on label "False" at bounding box center [540, 314] width 404 height 55
click at [366, 308] on input "False" at bounding box center [359, 315] width 14 height 14
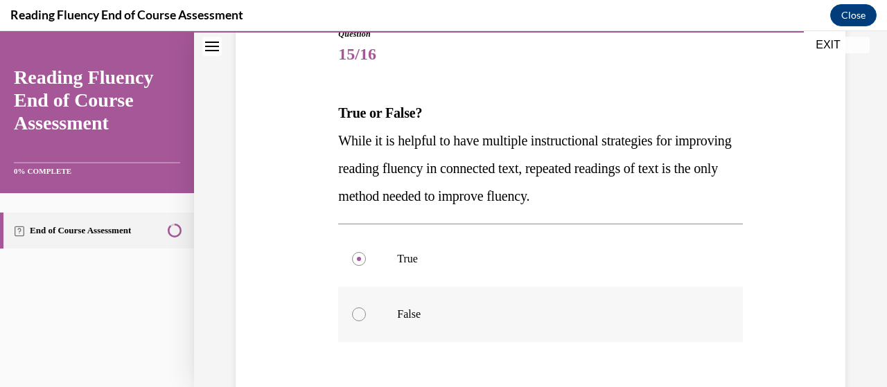
radio input "true"
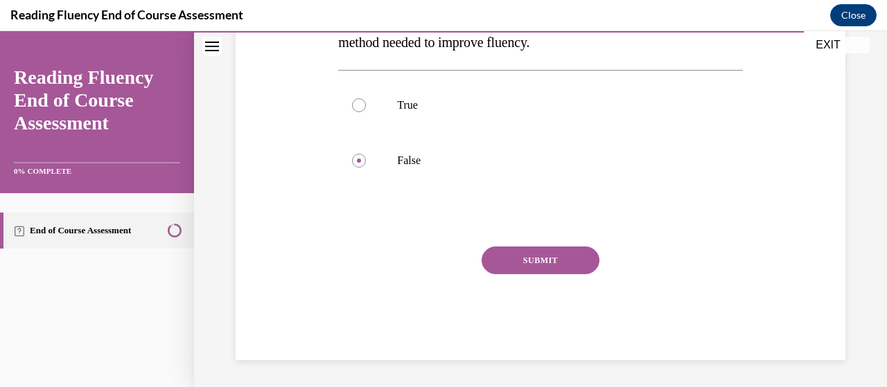
click at [510, 264] on button "SUBMIT" at bounding box center [540, 261] width 118 height 28
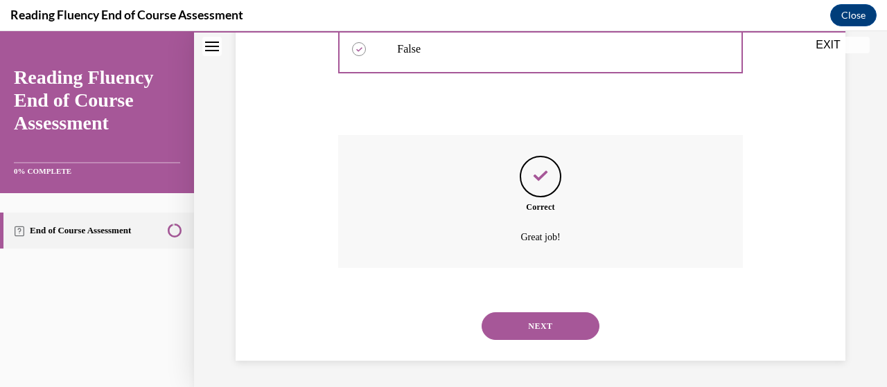
scroll to position [431, 0]
click at [508, 317] on button "NEXT" at bounding box center [540, 326] width 118 height 28
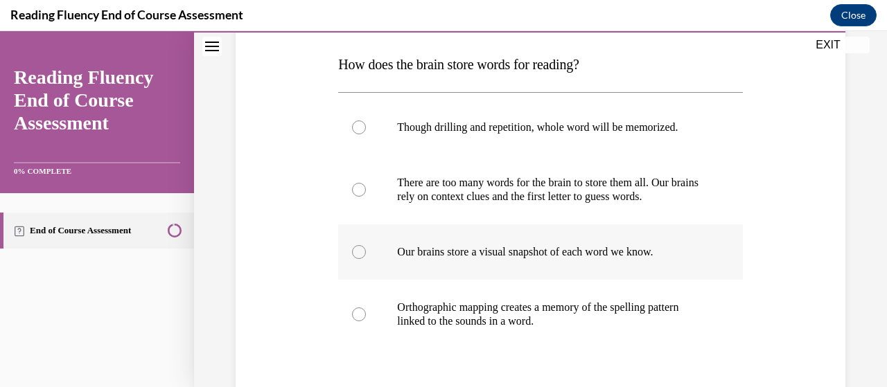
scroll to position [215, 0]
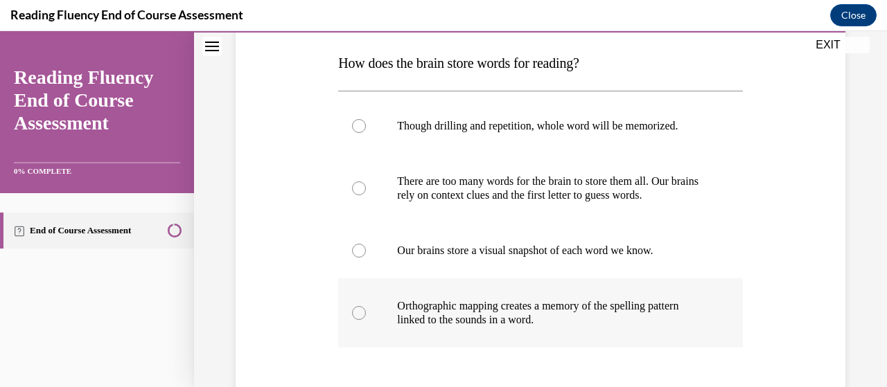
click at [465, 305] on p "Orthographic mapping creates a memory of the spelling pattern linked to the sou…" at bounding box center [552, 313] width 310 height 28
click at [366, 306] on input "Orthographic mapping creates a memory of the spelling pattern linked to the sou…" at bounding box center [359, 313] width 14 height 14
radio input "true"
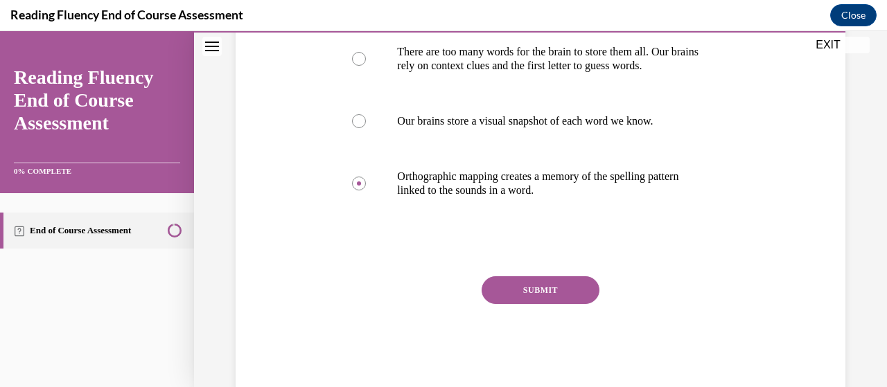
click at [528, 290] on button "SUBMIT" at bounding box center [540, 290] width 118 height 28
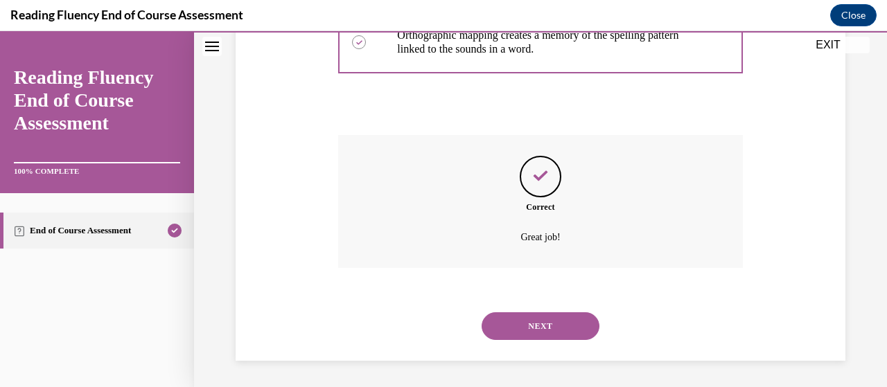
scroll to position [486, 0]
click at [532, 320] on button "NEXT" at bounding box center [540, 326] width 118 height 28
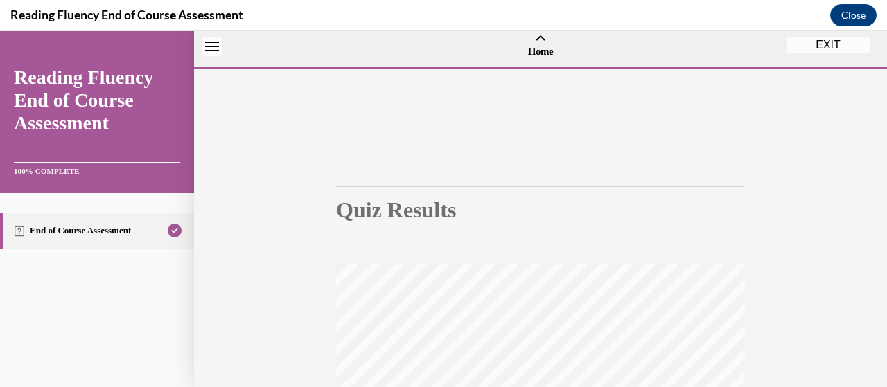
click at [459, 218] on h1 "Quiz Results" at bounding box center [540, 209] width 409 height 25
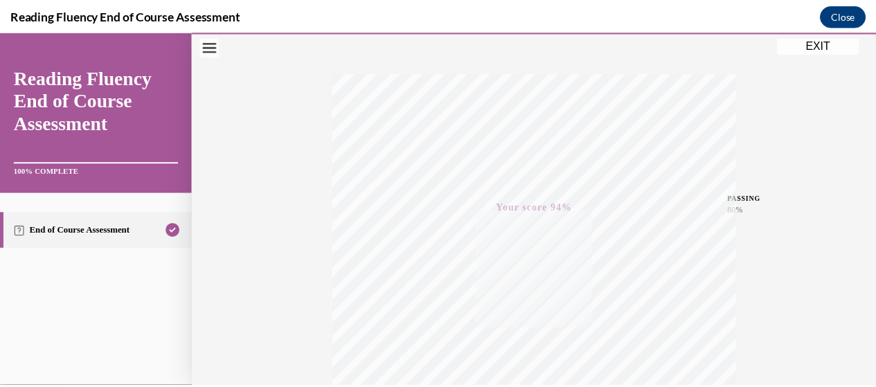
scroll to position [198, 0]
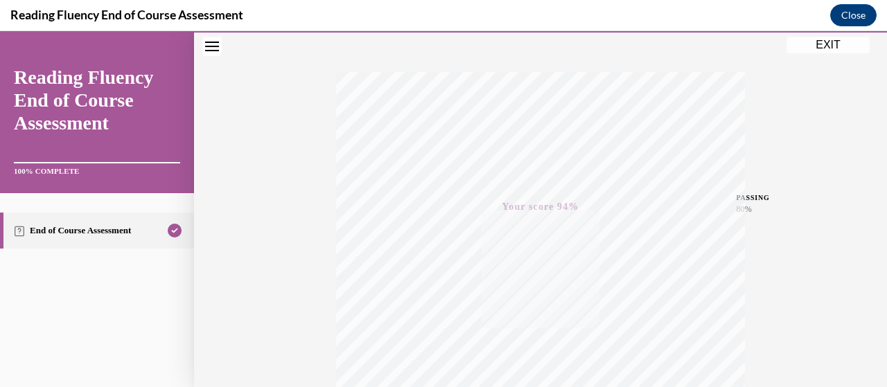
click at [800, 44] on button "EXIT" at bounding box center [827, 45] width 83 height 17
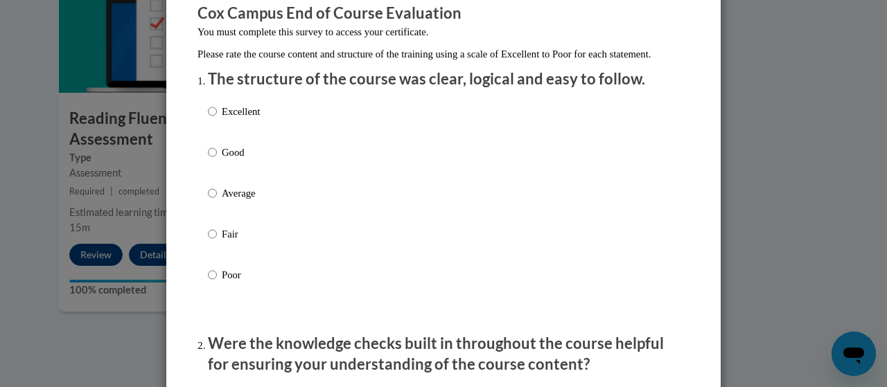
scroll to position [125, 0]
click at [231, 159] on p "Good" at bounding box center [241, 151] width 38 height 15
click at [217, 159] on input "Good" at bounding box center [212, 151] width 9 height 15
radio input "true"
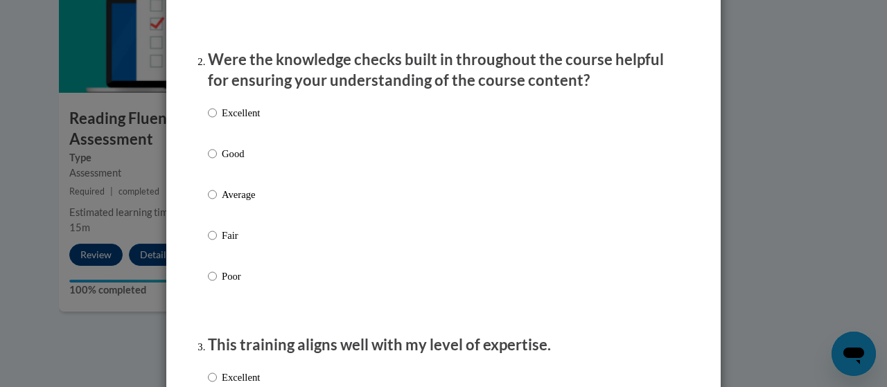
scroll to position [450, 0]
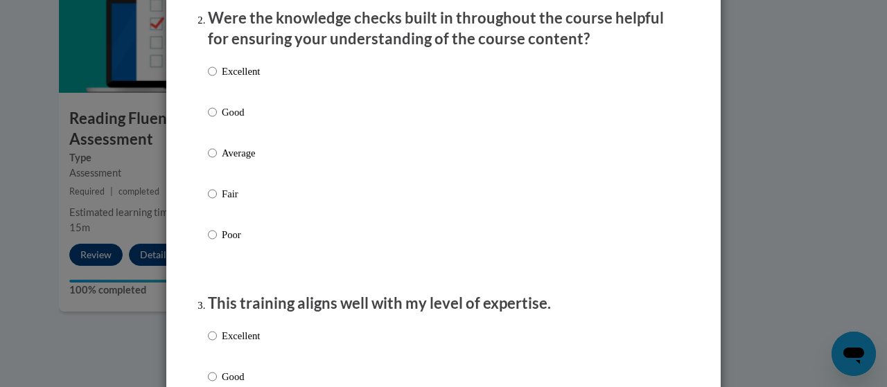
click at [231, 120] on p "Good" at bounding box center [241, 112] width 38 height 15
click at [217, 120] on input "Good" at bounding box center [212, 112] width 9 height 15
radio input "true"
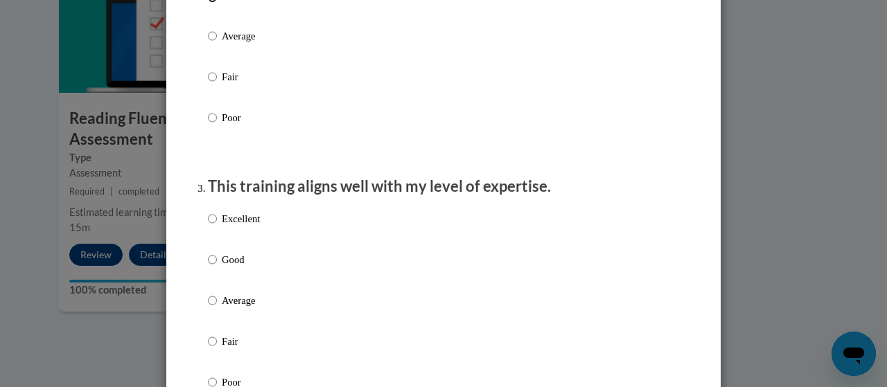
scroll to position [568, 0]
click at [245, 262] on div "Excellent Good Average Fair Poor" at bounding box center [234, 311] width 52 height 215
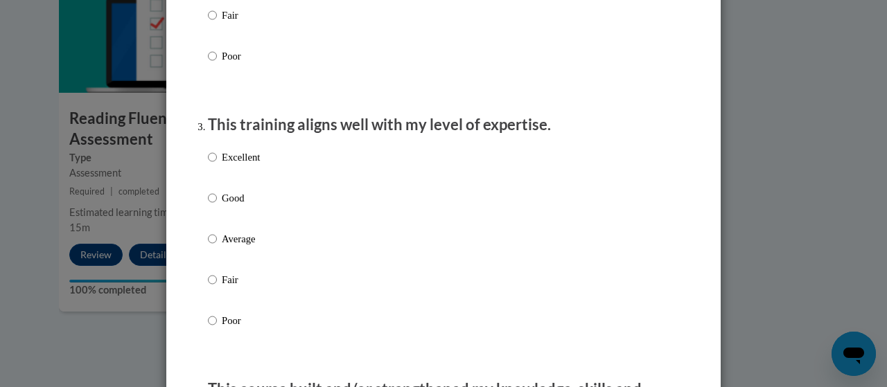
click at [219, 204] on div "Excellent Good Average Fair Poor" at bounding box center [234, 250] width 52 height 215
click at [209, 206] on input "Good" at bounding box center [212, 197] width 9 height 15
radio input "true"
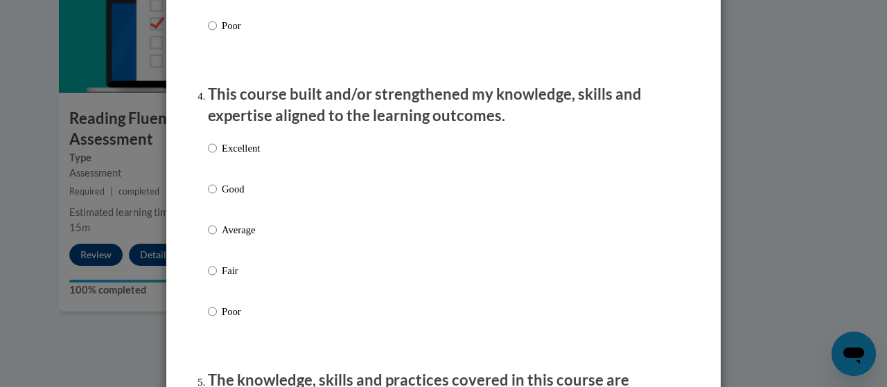
click at [222, 196] on p "Good" at bounding box center [241, 188] width 38 height 15
click at [217, 196] on input "Good" at bounding box center [212, 188] width 9 height 15
radio input "true"
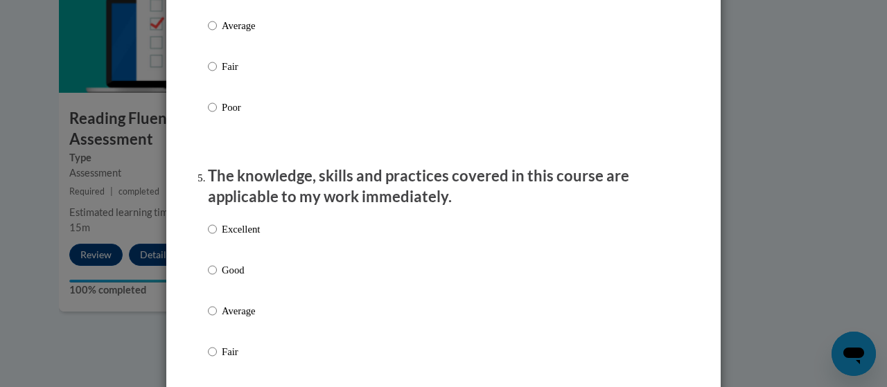
scroll to position [1172, 0]
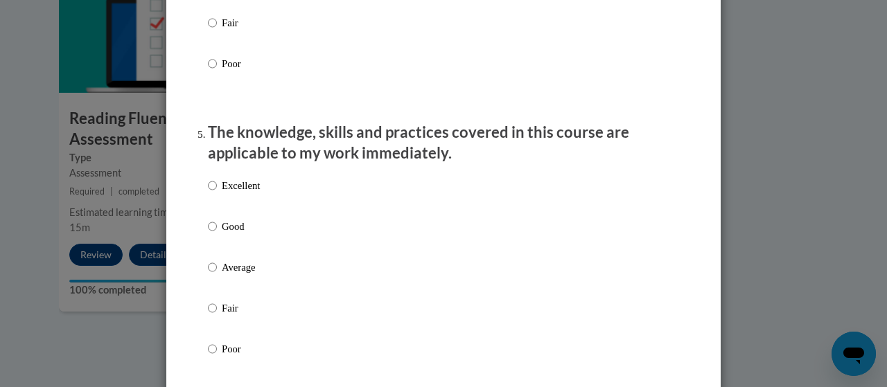
click at [237, 234] on p "Good" at bounding box center [241, 226] width 38 height 15
click at [217, 234] on input "Good" at bounding box center [212, 226] width 9 height 15
radio input "true"
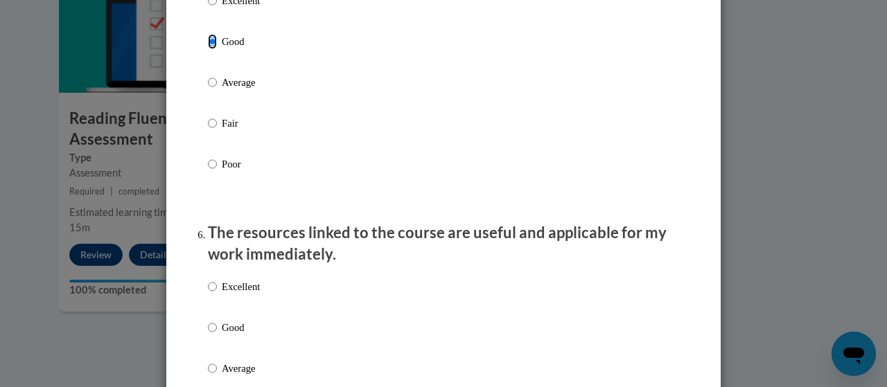
scroll to position [1379, 0]
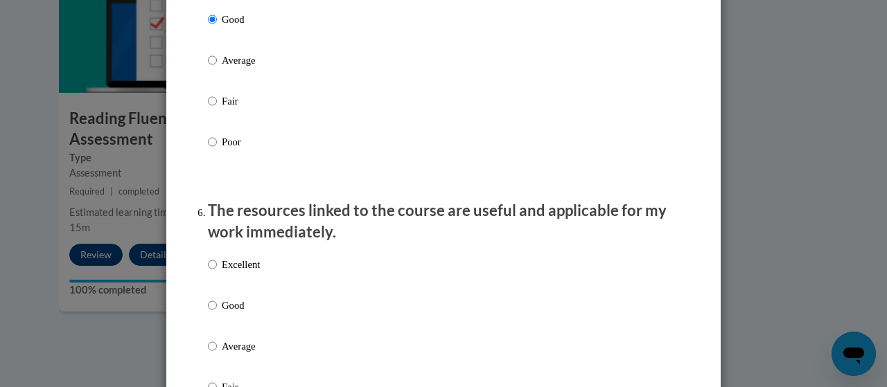
click at [222, 310] on p "Good" at bounding box center [241, 305] width 38 height 15
click at [217, 310] on input "Good" at bounding box center [212, 305] width 9 height 15
radio input "true"
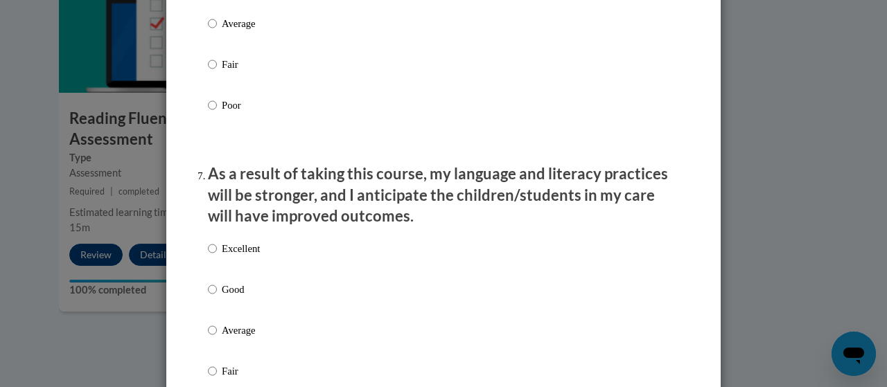
scroll to position [1703, 0]
click at [226, 296] on p "Good" at bounding box center [241, 288] width 38 height 15
click at [217, 296] on input "Good" at bounding box center [212, 288] width 9 height 15
radio input "true"
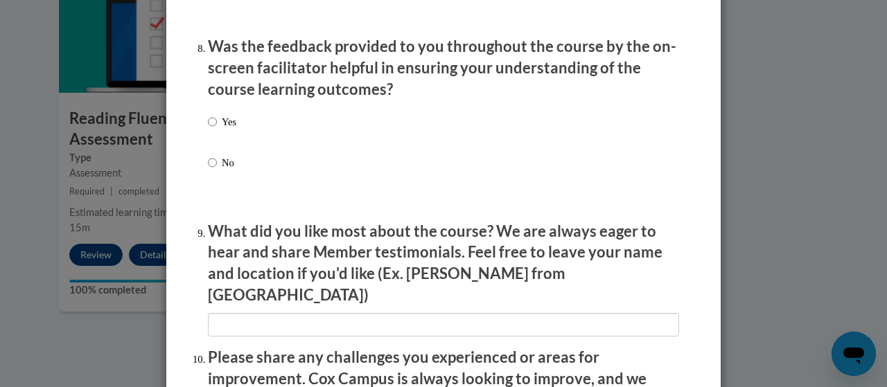
scroll to position [2147, 0]
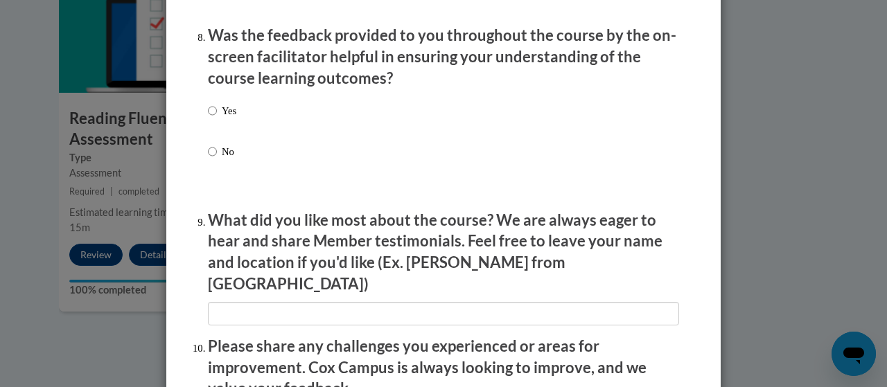
click at [215, 131] on label "Yes" at bounding box center [222, 121] width 28 height 37
click at [215, 118] on input "Yes" at bounding box center [212, 110] width 9 height 15
radio input "true"
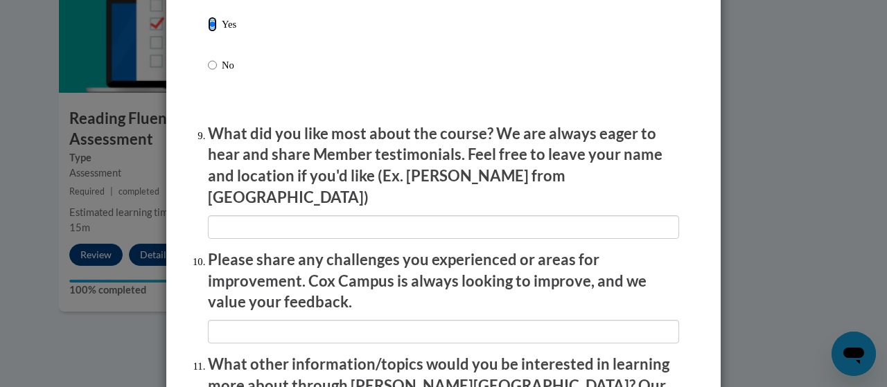
scroll to position [2493, 0]
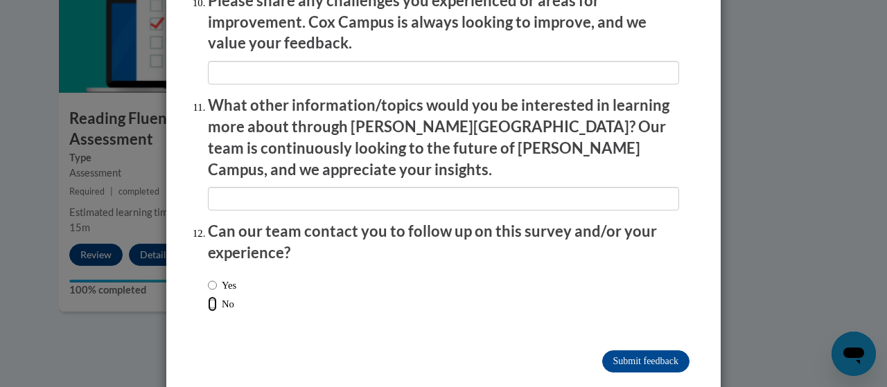
click at [208, 296] on input "No" at bounding box center [212, 303] width 9 height 15
radio input "true"
click at [602, 350] on input "Submit feedback" at bounding box center [645, 361] width 87 height 22
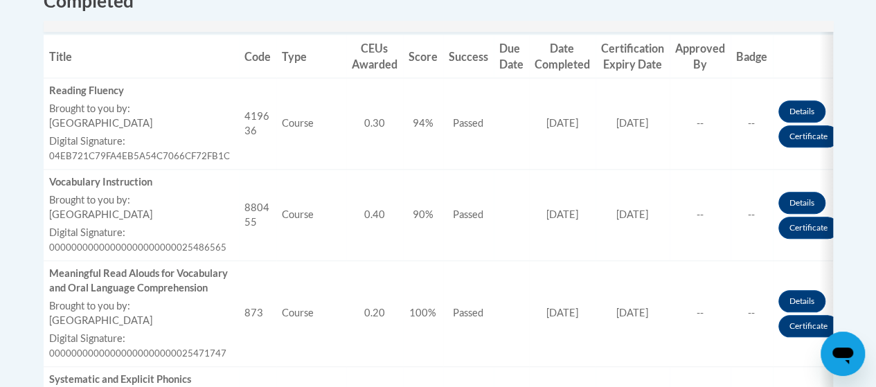
scroll to position [576, 0]
click at [787, 142] on link "Certificate" at bounding box center [808, 136] width 60 height 22
click at [793, 139] on link "Certificate" at bounding box center [808, 136] width 60 height 22
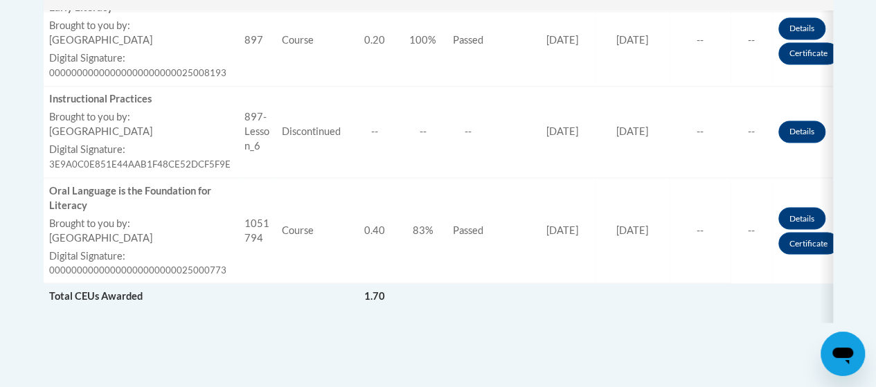
scroll to position [1141, 0]
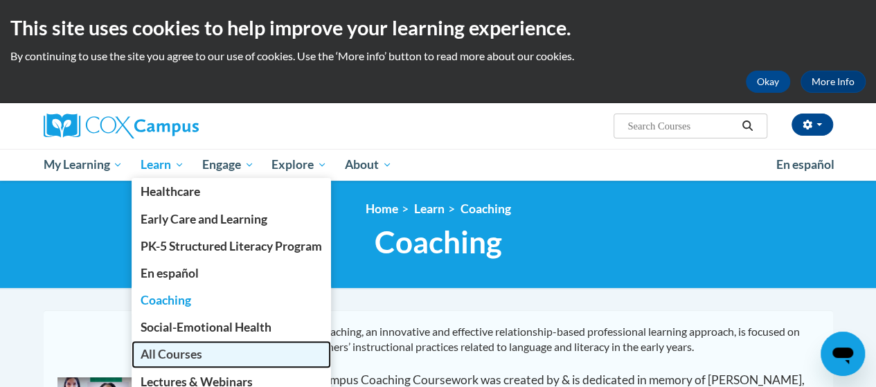
click at [187, 351] on span "All Courses" at bounding box center [172, 354] width 62 height 15
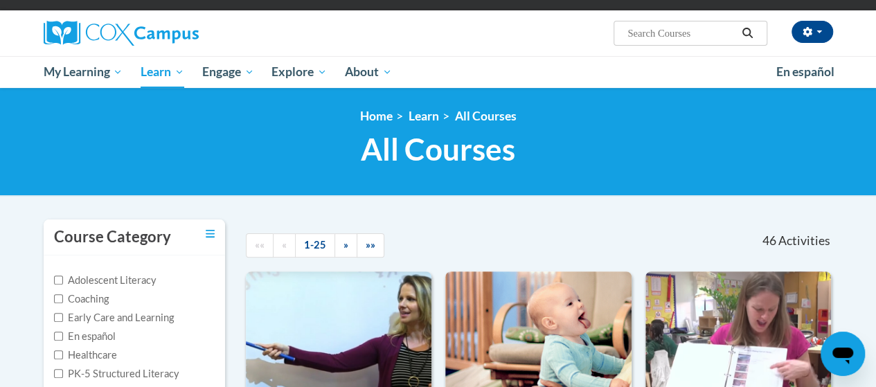
scroll to position [90, 0]
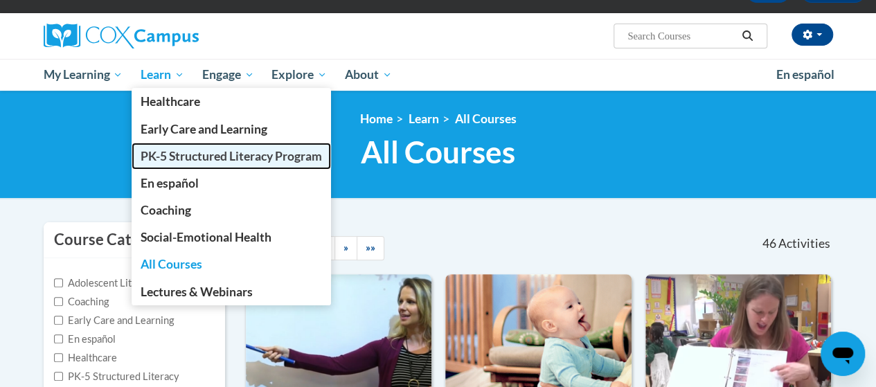
click at [183, 156] on span "PK-5 Structured Literacy Program" at bounding box center [231, 156] width 181 height 15
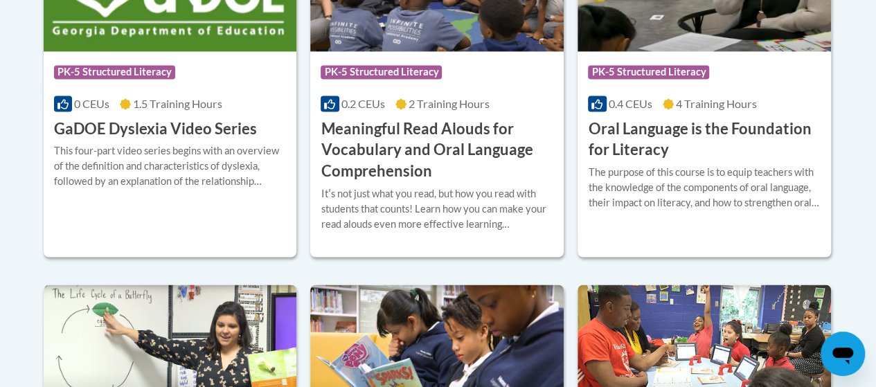
scroll to position [1074, 0]
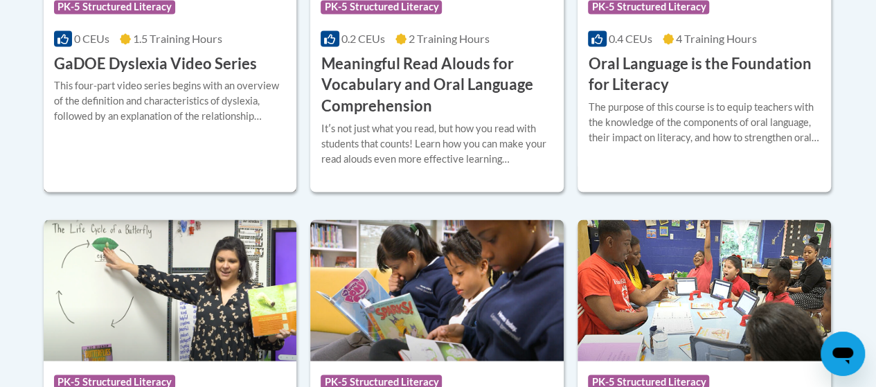
click at [202, 119] on div "This four-part video series begins with an overview of the definition and chara…" at bounding box center [170, 101] width 233 height 46
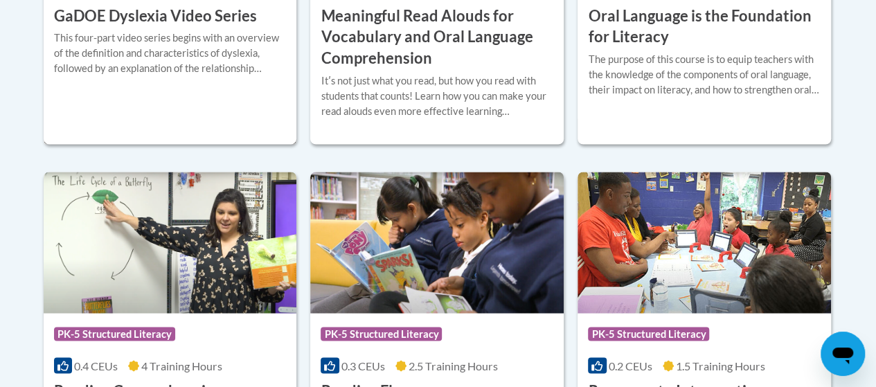
scroll to position [1120, 0]
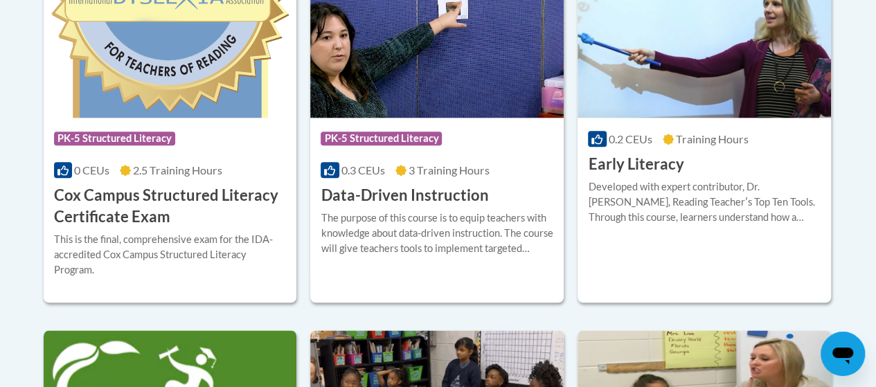
scroll to position [647, 0]
